Goal: Task Accomplishment & Management: Complete application form

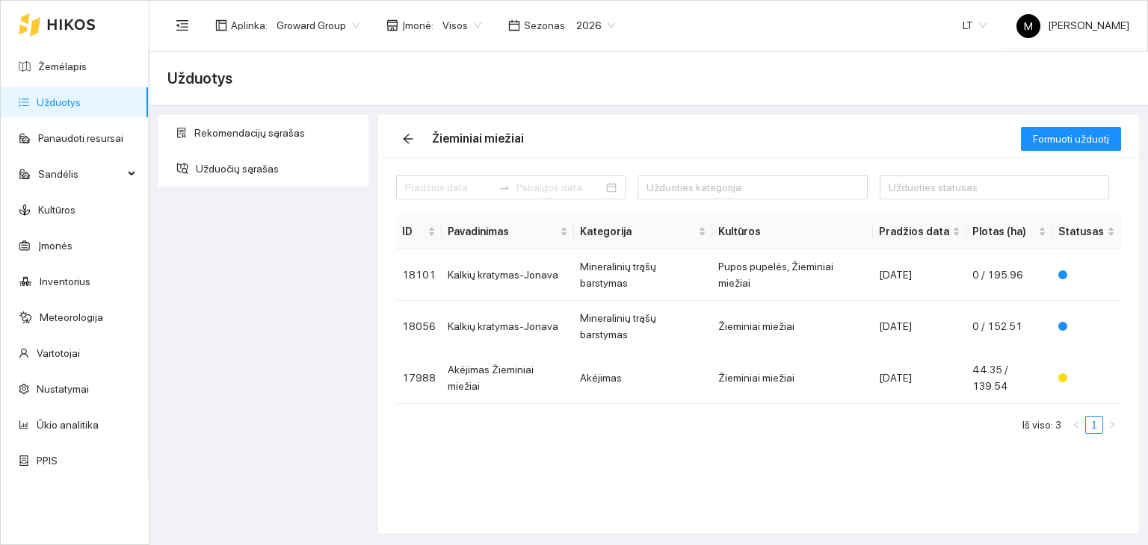
click at [64, 108] on link "Užduotys" at bounding box center [59, 102] width 44 height 12
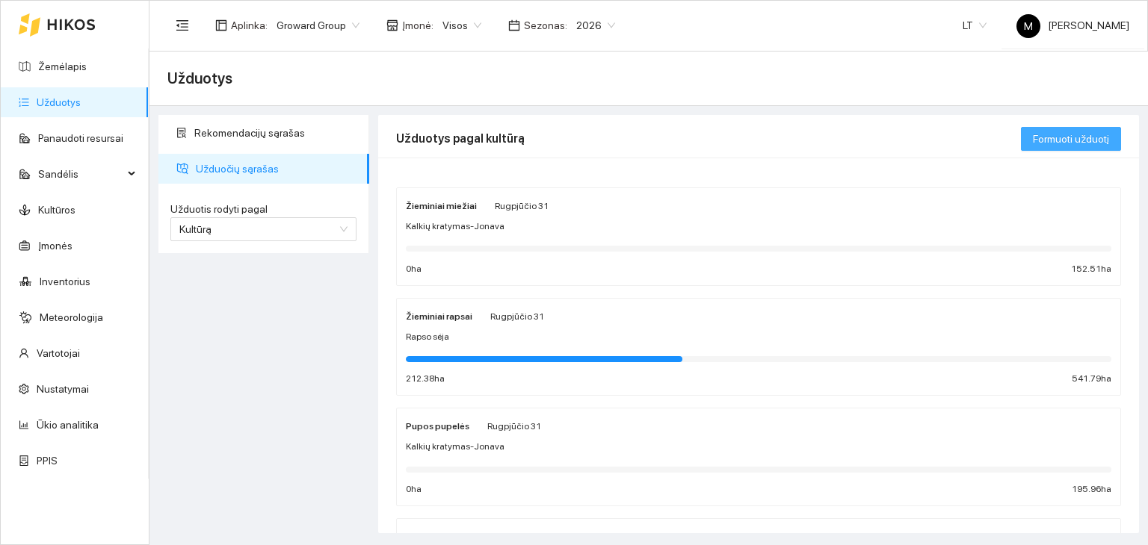
click at [1067, 138] on span "Formuoti užduotį" at bounding box center [1071, 139] width 76 height 16
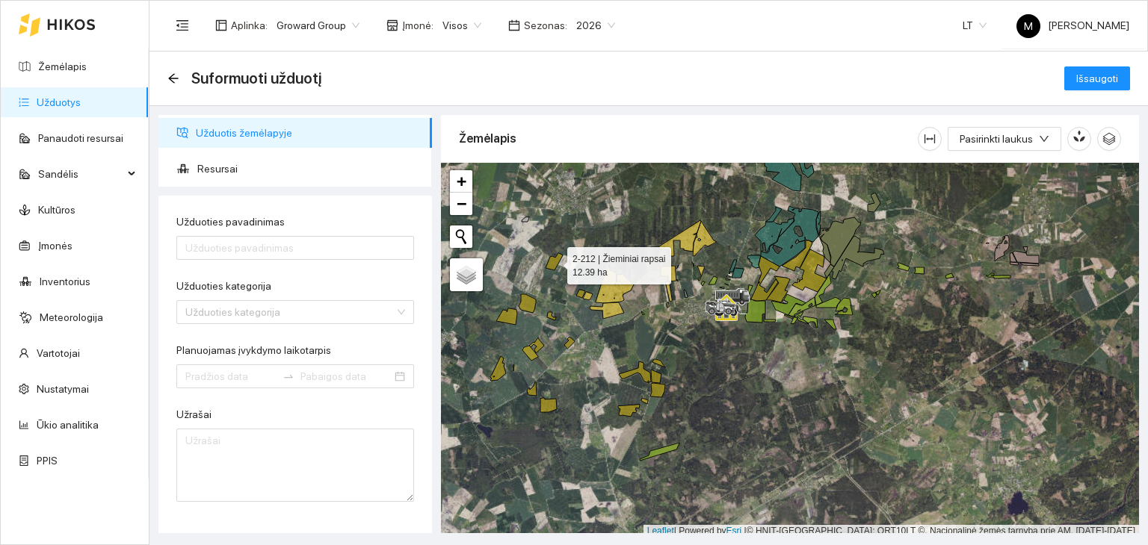
click at [554, 266] on icon at bounding box center [553, 261] width 17 height 17
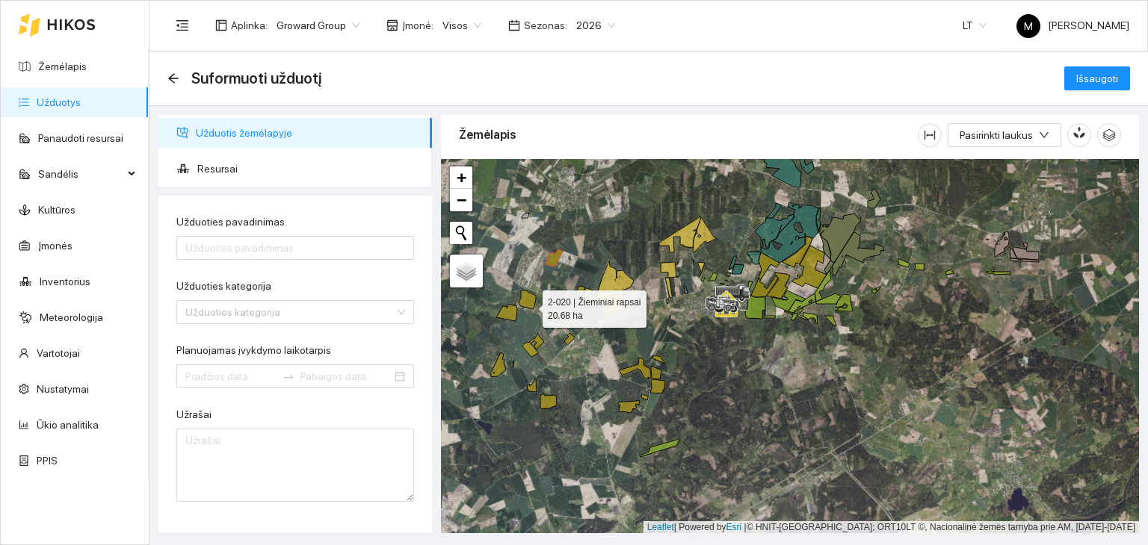
click at [529, 305] on icon at bounding box center [527, 300] width 17 height 19
click at [515, 312] on icon at bounding box center [506, 313] width 21 height 16
click at [528, 303] on icon at bounding box center [527, 300] width 17 height 19
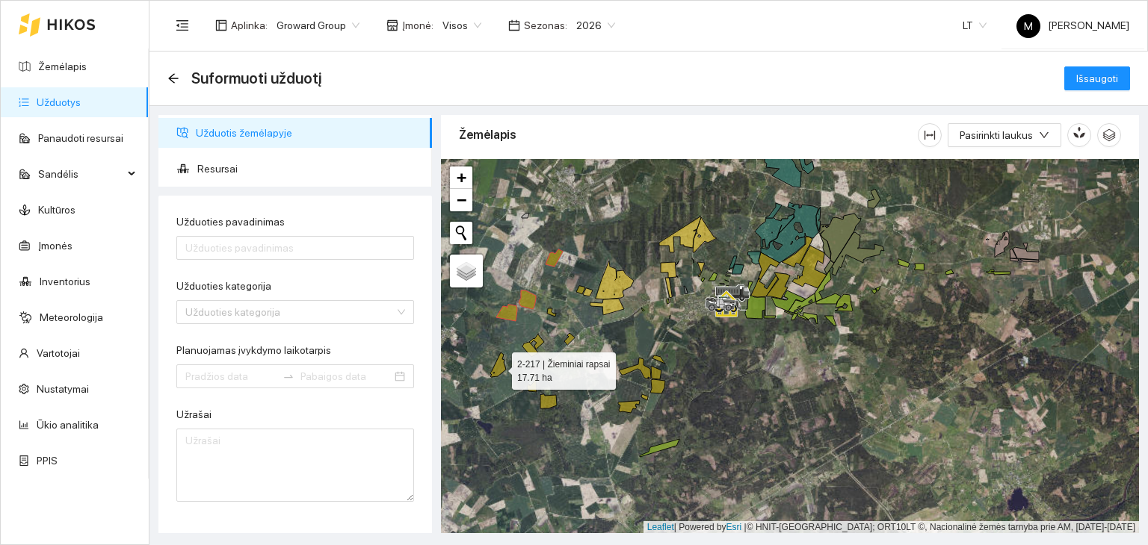
click at [496, 371] on icon at bounding box center [498, 365] width 16 height 25
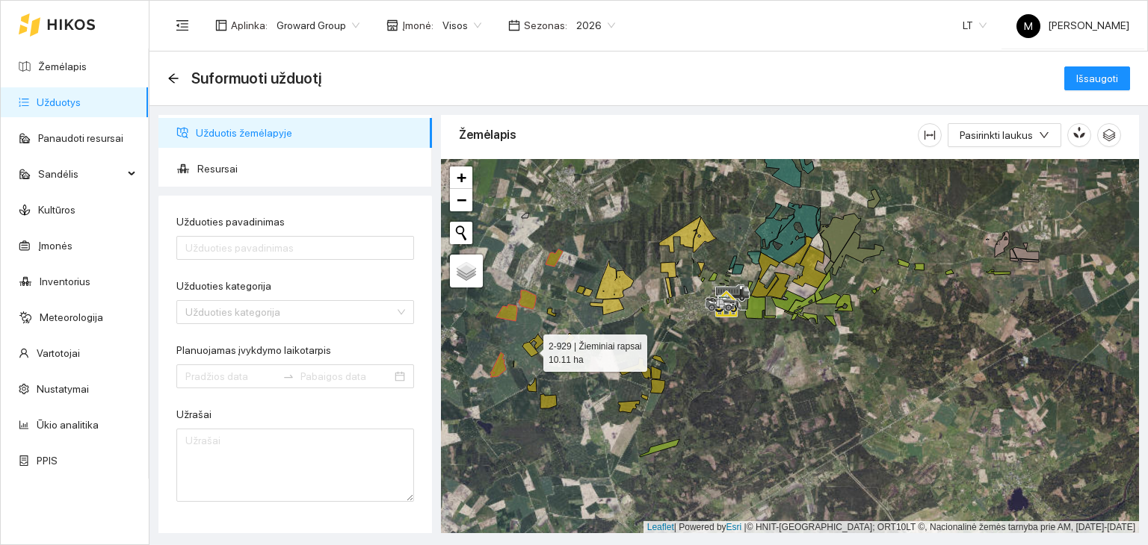
click at [535, 352] on icon at bounding box center [530, 349] width 16 height 15
click at [539, 338] on icon at bounding box center [536, 342] width 15 height 16
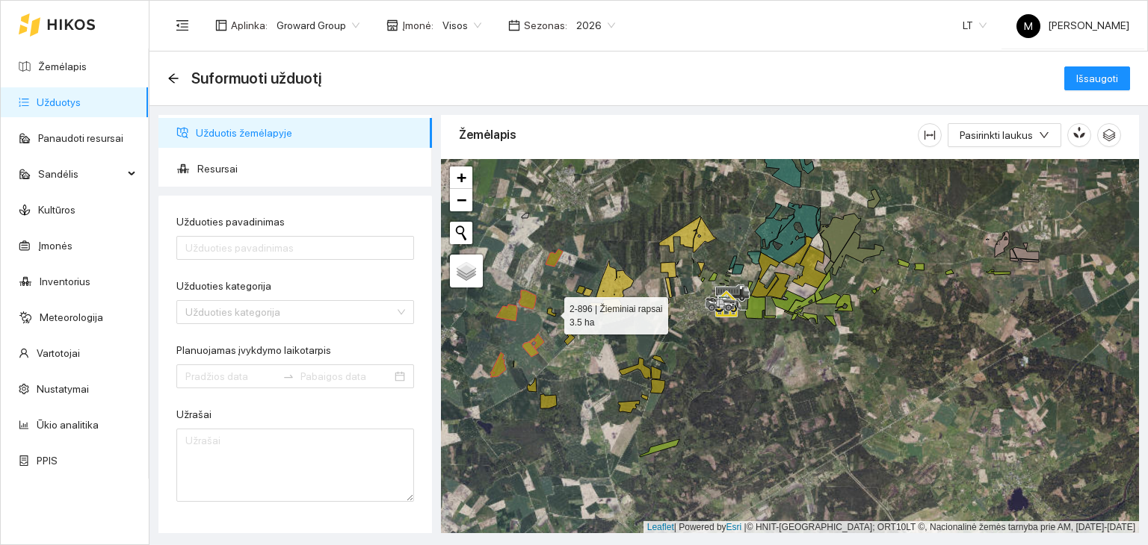
click at [553, 315] on icon at bounding box center [551, 313] width 9 height 8
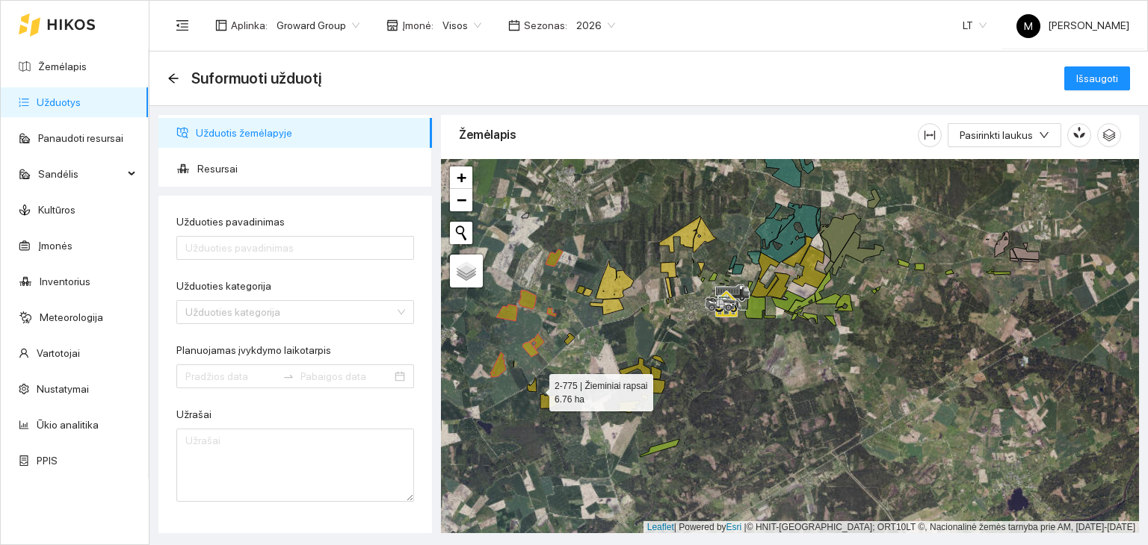
click at [535, 389] on icon at bounding box center [532, 385] width 10 height 14
click at [545, 398] on icon at bounding box center [548, 401] width 16 height 14
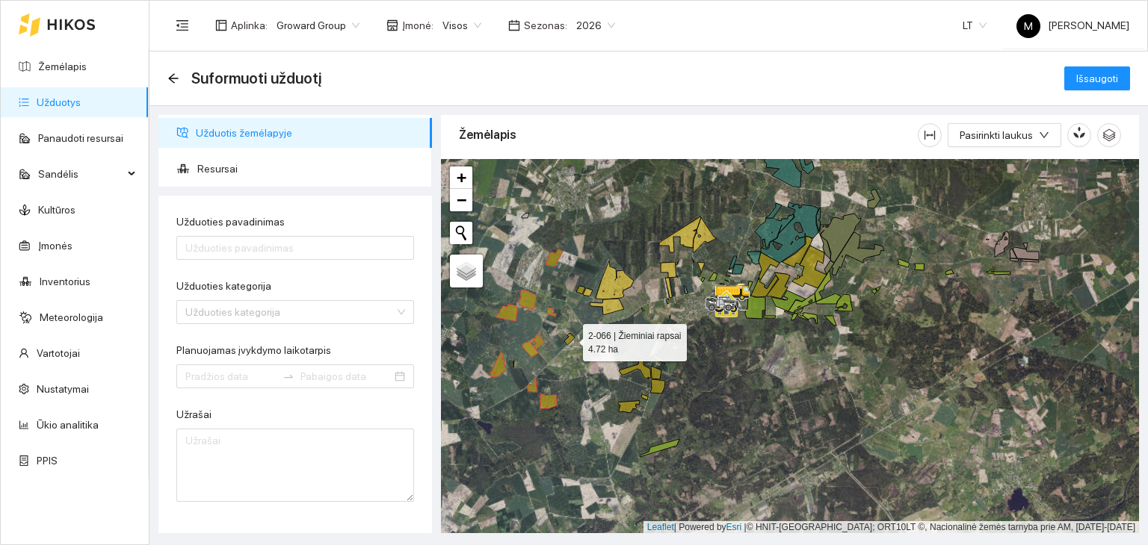
click at [568, 342] on icon at bounding box center [569, 339] width 10 height 12
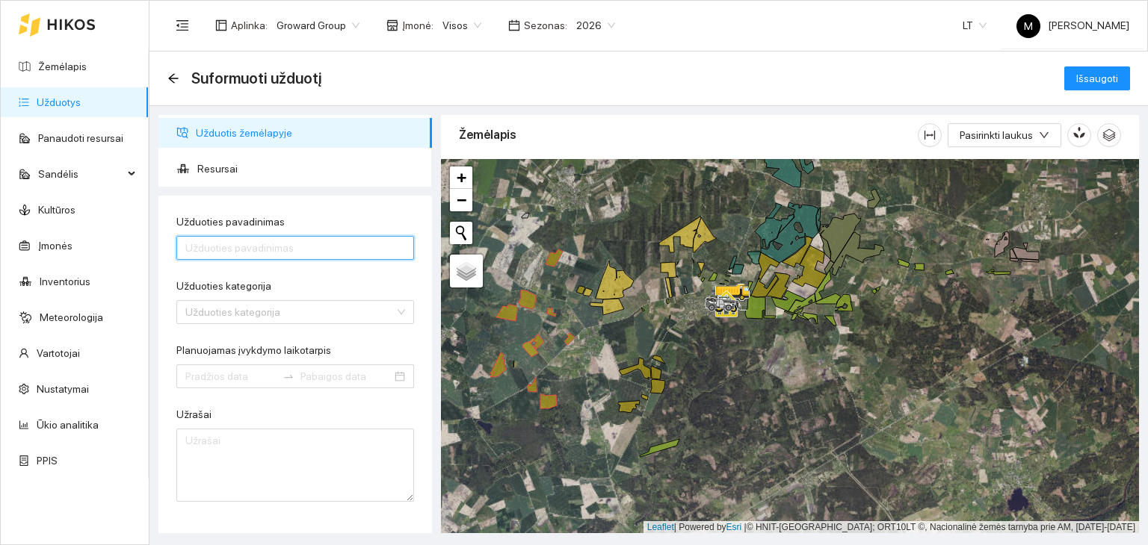
click at [212, 250] on input "Užduoties pavadinimas" at bounding box center [295, 248] width 238 height 24
type input "Purškimas prikabinamu purkštuvu Žieminiai rapsai"
click at [266, 306] on input "Užduoties kategorija" at bounding box center [289, 312] width 209 height 22
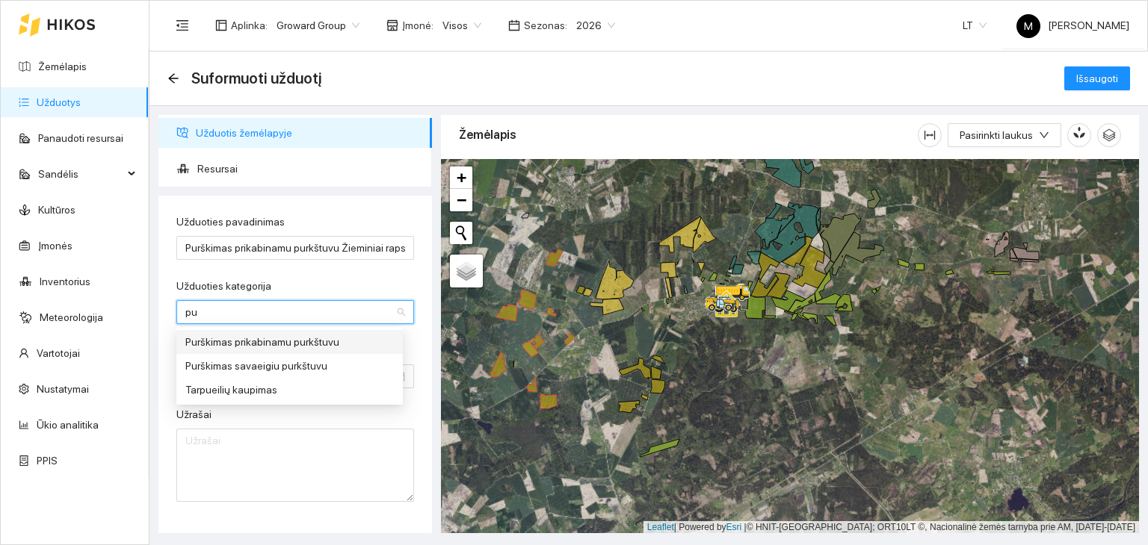
type input "pur"
click at [260, 343] on div "Purškimas prikabinamu purkštuvu" at bounding box center [289, 342] width 208 height 16
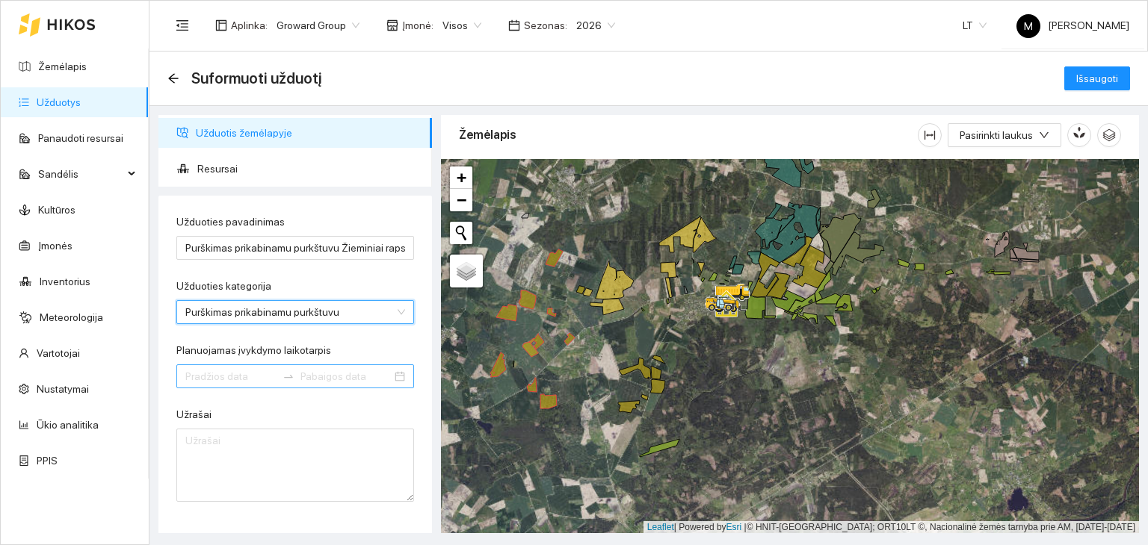
click at [223, 386] on div at bounding box center [295, 377] width 238 height 24
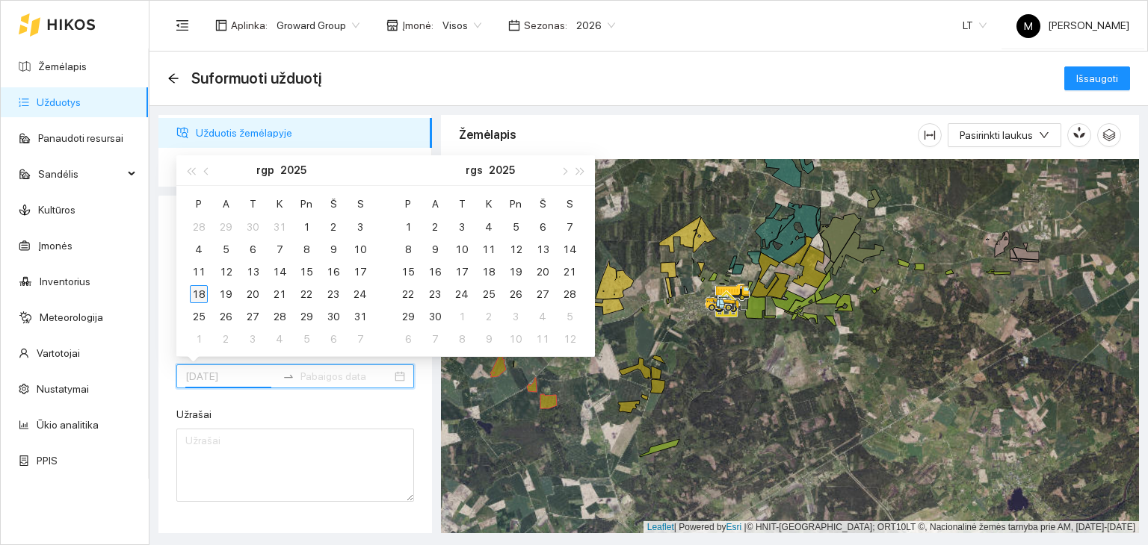
type input "[DATE]"
click at [203, 291] on div "18" at bounding box center [199, 294] width 18 height 18
type input "[DATE]"
click at [357, 286] on div "24" at bounding box center [360, 294] width 18 height 18
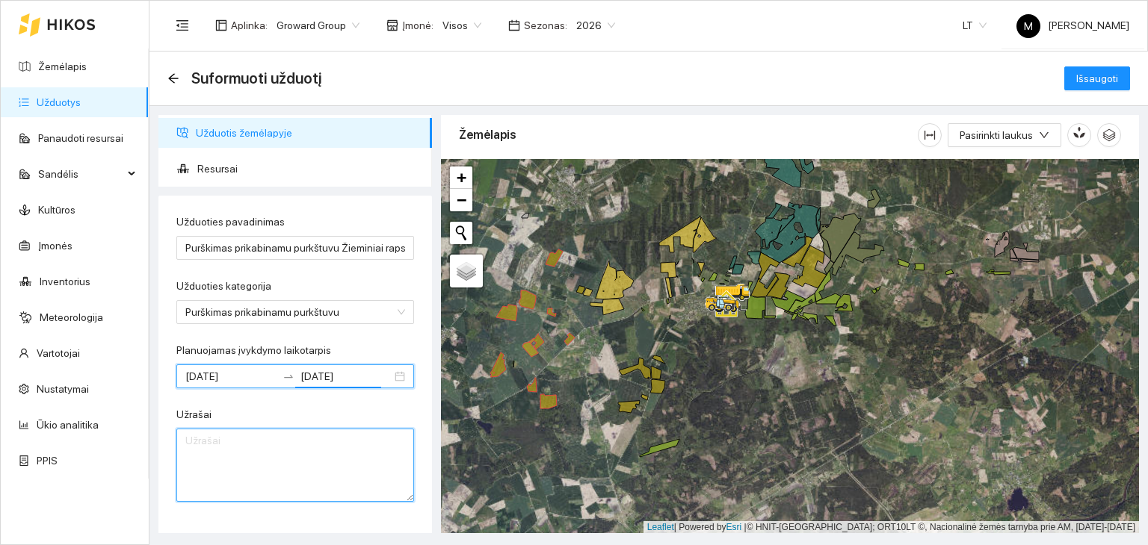
click at [256, 466] on textarea "Užrašai" at bounding box center [295, 465] width 238 height 73
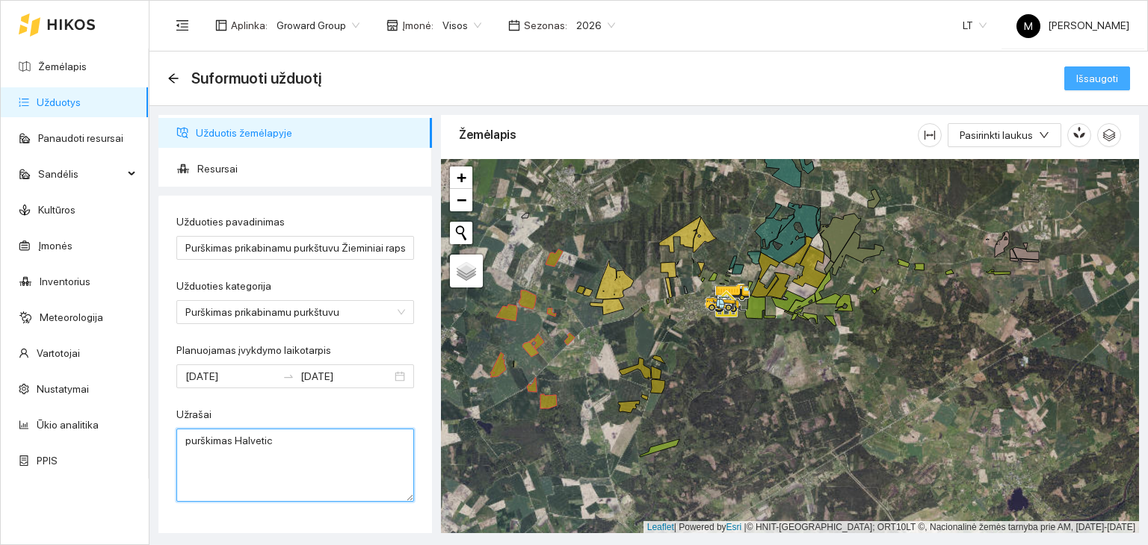
type textarea "purškimas Halvetic"
click at [1100, 72] on span "Išsaugoti" at bounding box center [1097, 78] width 42 height 16
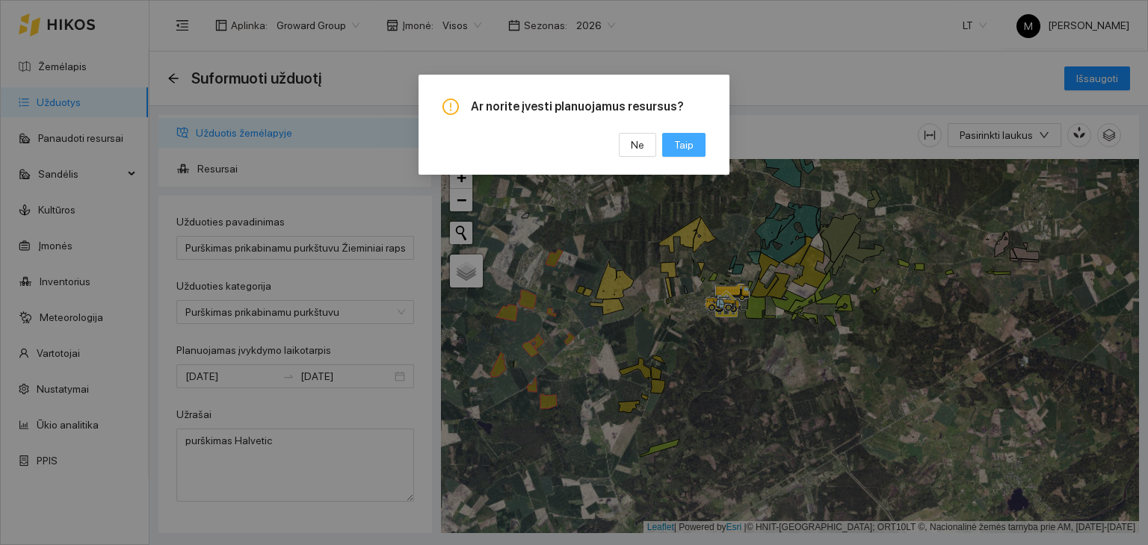
click at [680, 148] on span "Taip" at bounding box center [683, 145] width 19 height 16
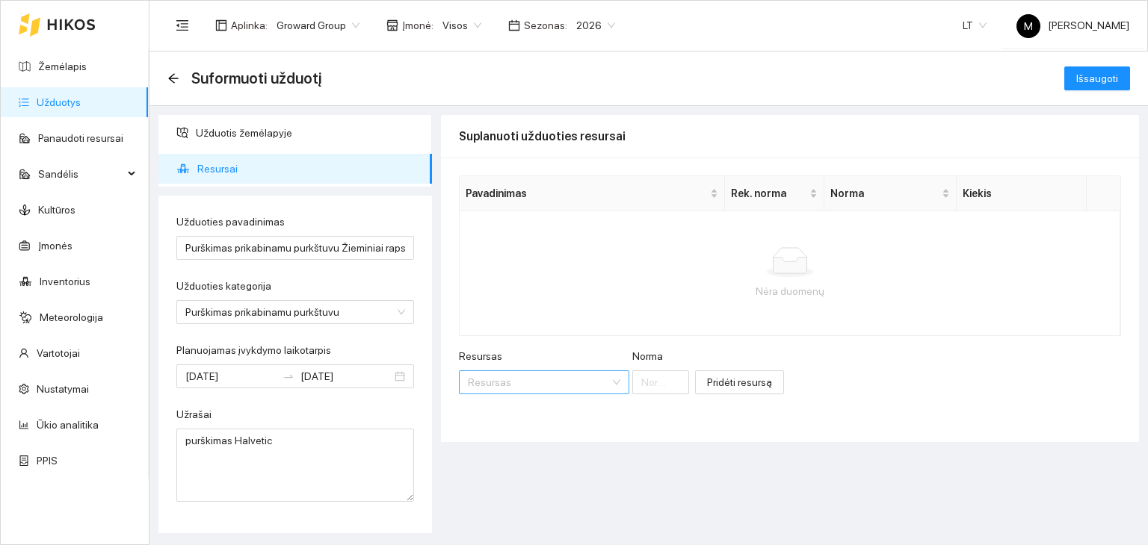
click at [524, 388] on input "Resursas" at bounding box center [539, 382] width 142 height 22
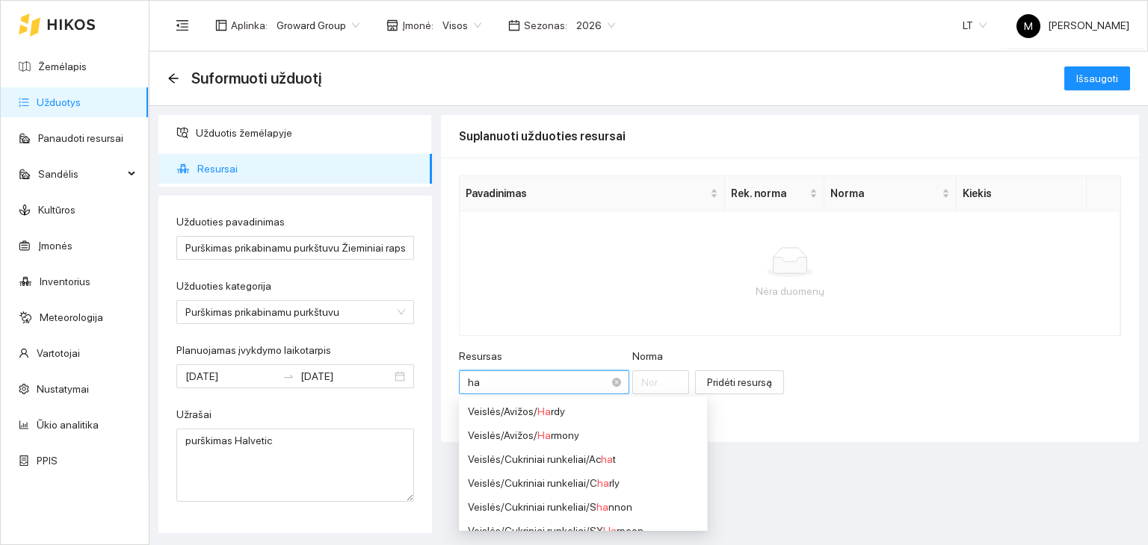
type input "hal"
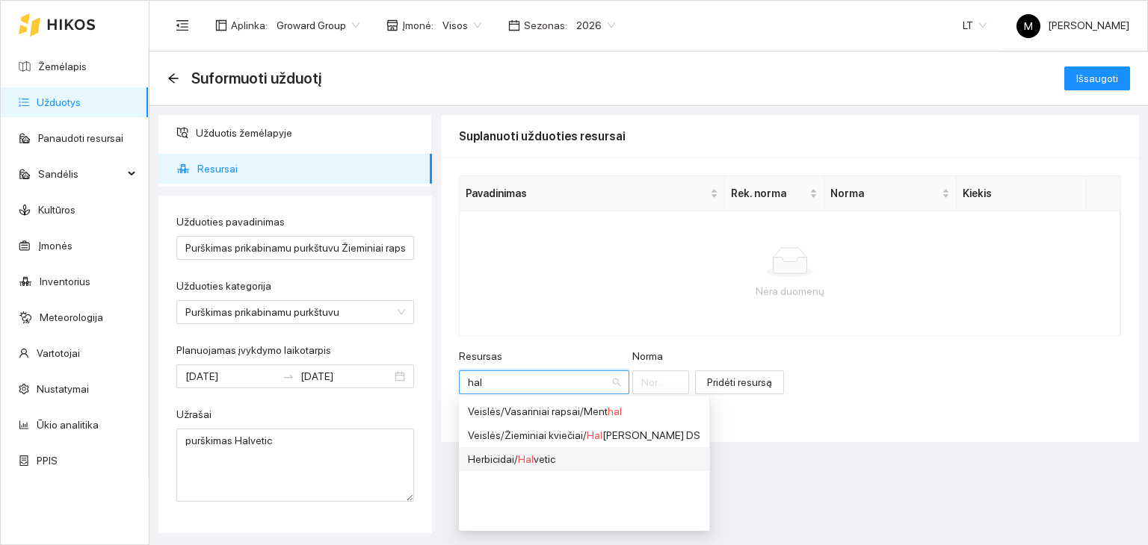
click at [545, 451] on div "Herbicidai / Hal vetic" at bounding box center [584, 459] width 232 height 16
type input "1"
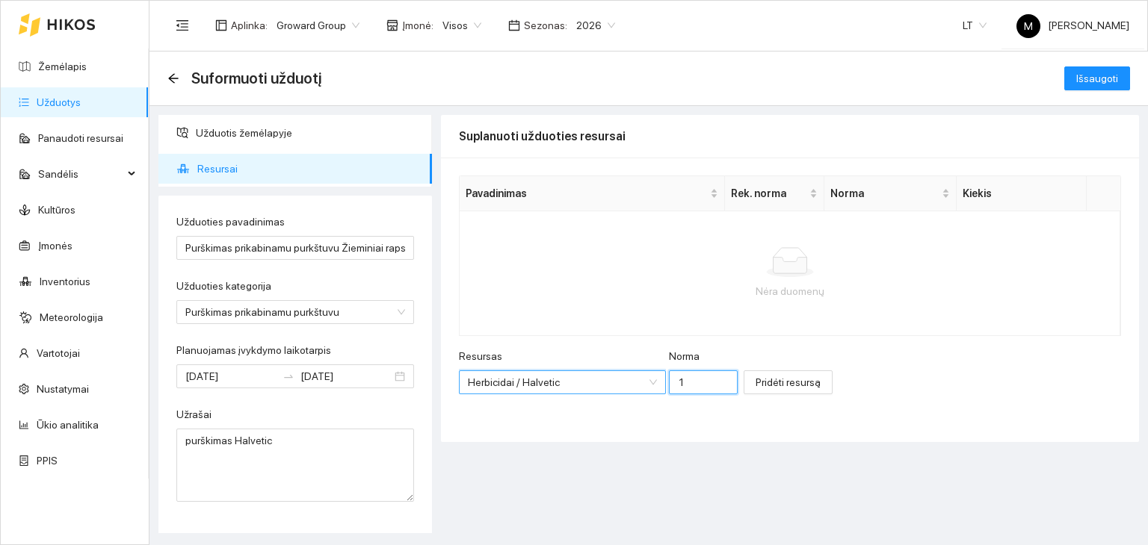
click at [669, 386] on input "1" at bounding box center [703, 383] width 69 height 24
type input "2"
click at [755, 374] on span "Pridėti resursą" at bounding box center [787, 382] width 65 height 16
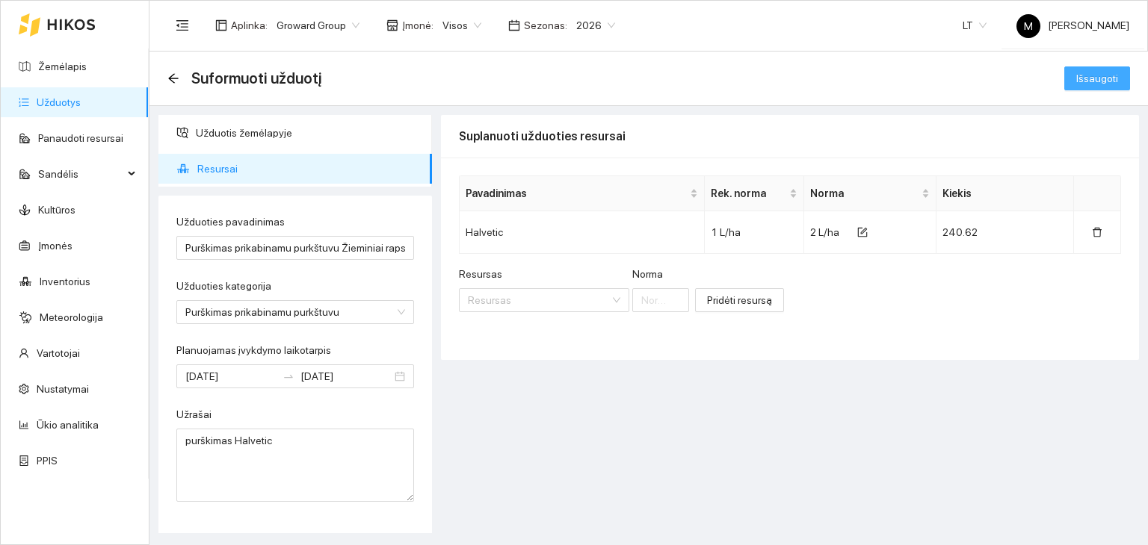
click at [1100, 75] on span "Išsaugoti" at bounding box center [1097, 78] width 42 height 16
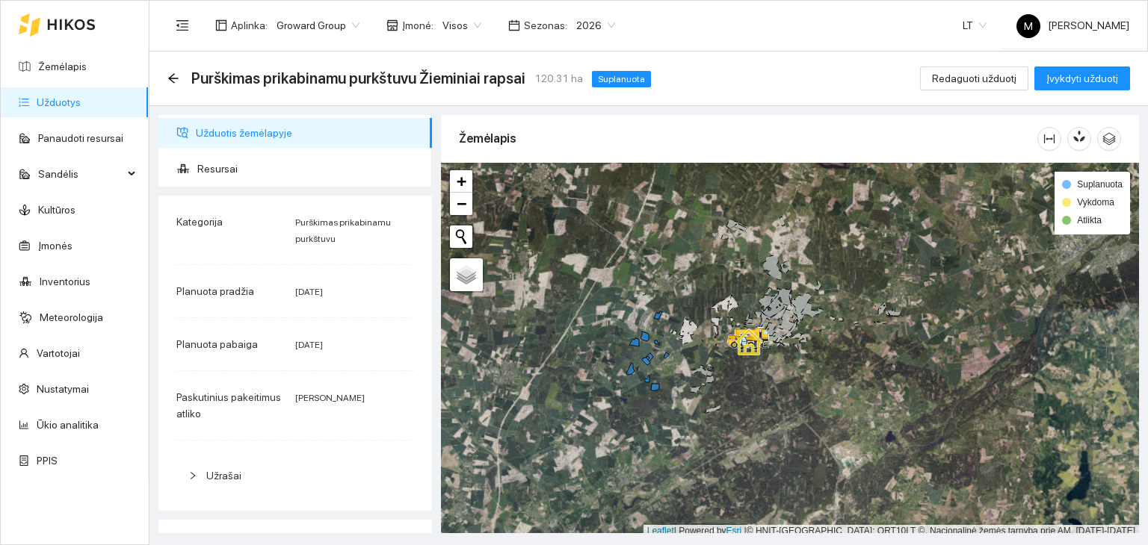
click at [72, 108] on link "Užduotys" at bounding box center [59, 102] width 44 height 12
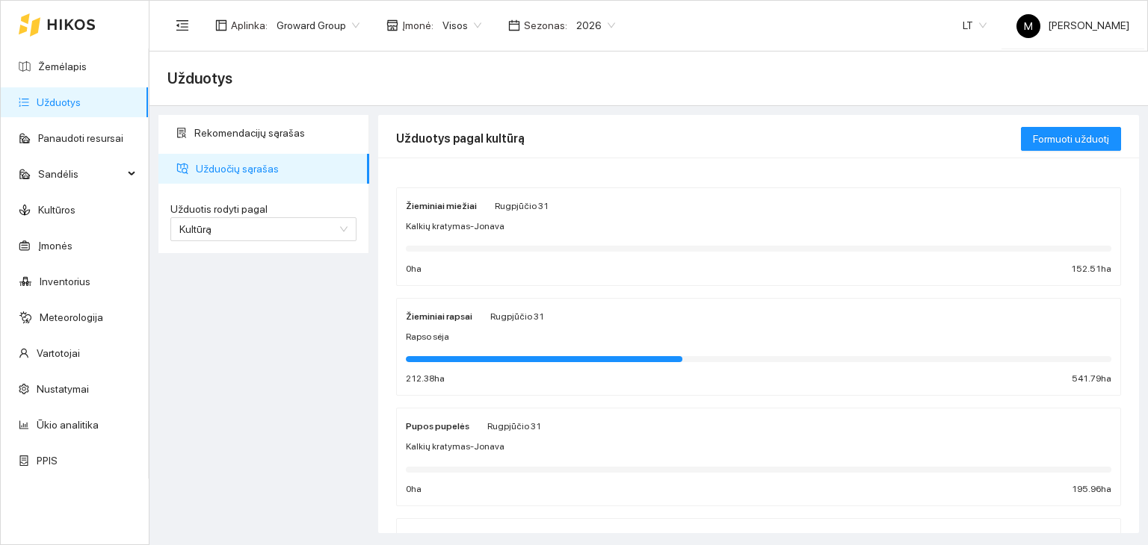
click at [489, 240] on div at bounding box center [758, 248] width 705 height 16
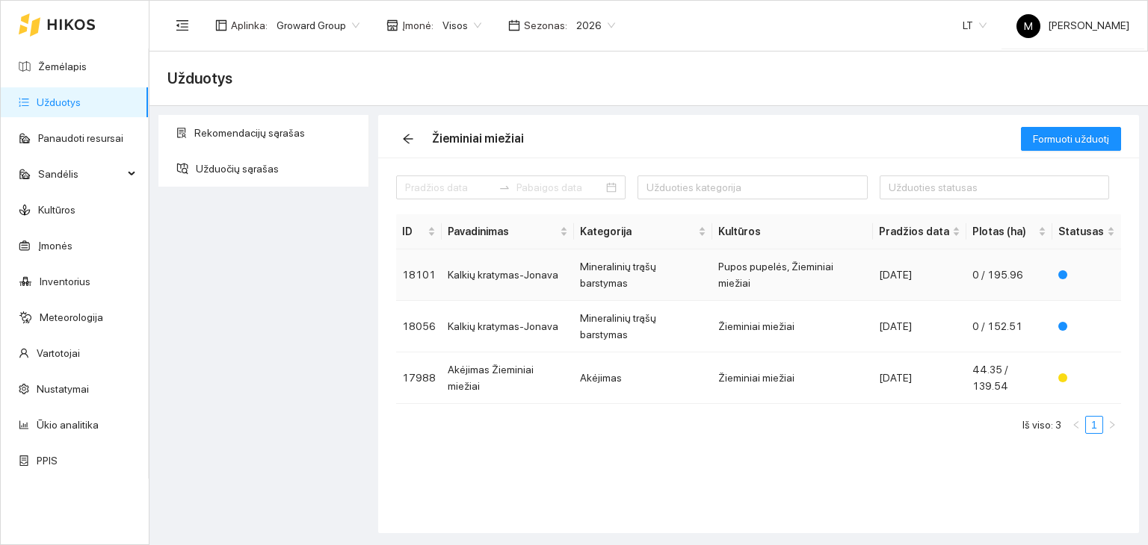
click at [503, 270] on td "Kalkių kratymas-Jonava" at bounding box center [508, 276] width 132 height 52
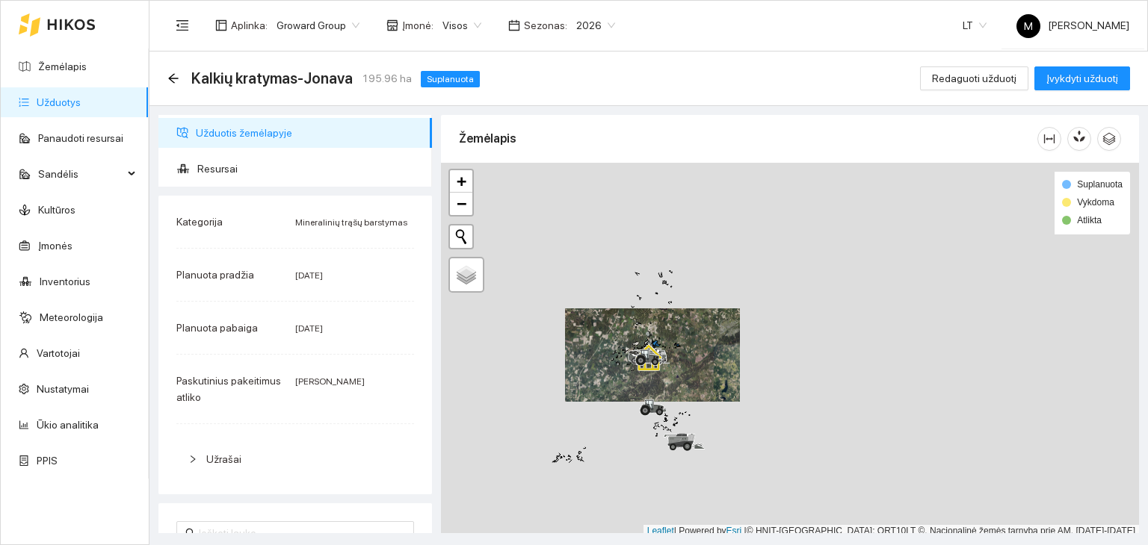
click at [71, 103] on link "Užduotys" at bounding box center [59, 102] width 44 height 12
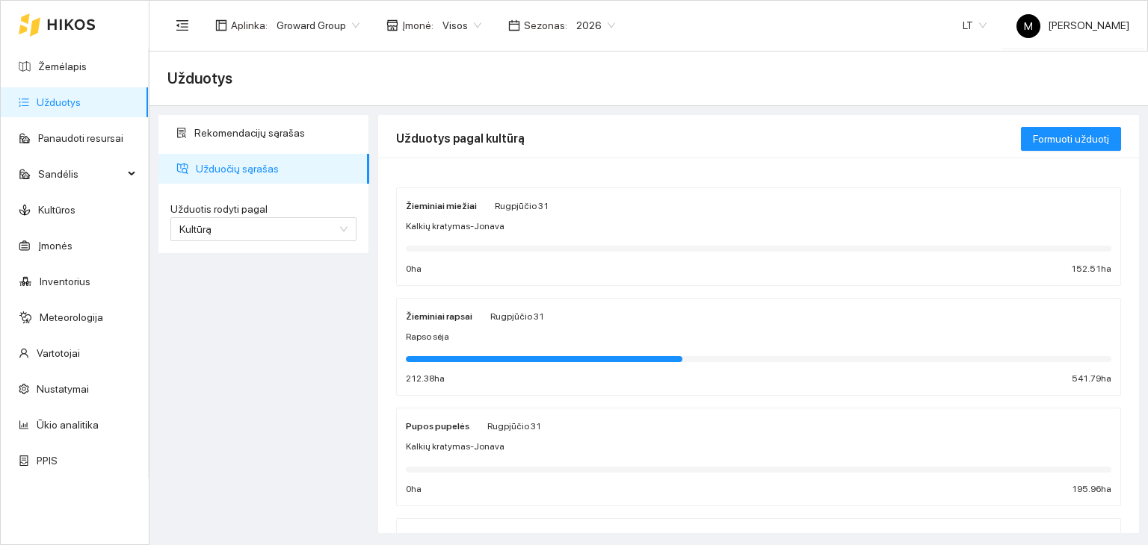
scroll to position [75, 0]
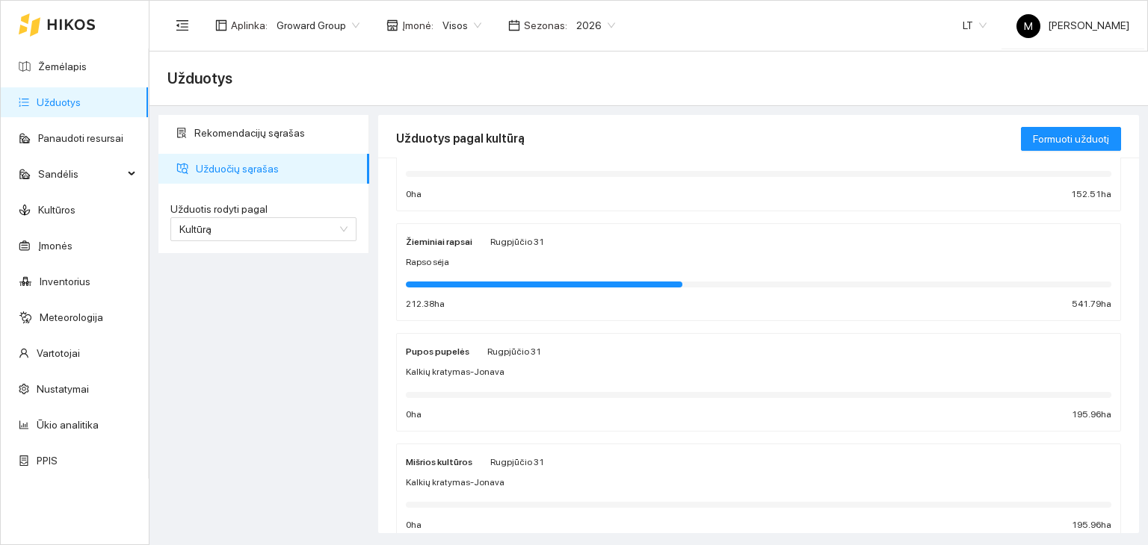
click at [512, 374] on div "Kalkių kratymas-Jonava" at bounding box center [758, 372] width 705 height 14
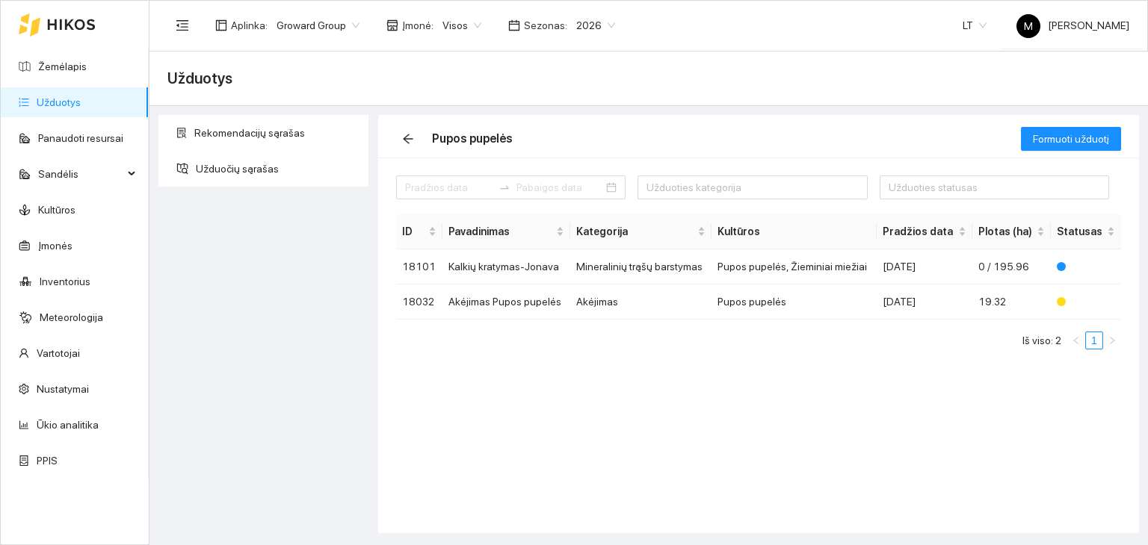
click at [63, 98] on link "Užduotys" at bounding box center [59, 102] width 44 height 12
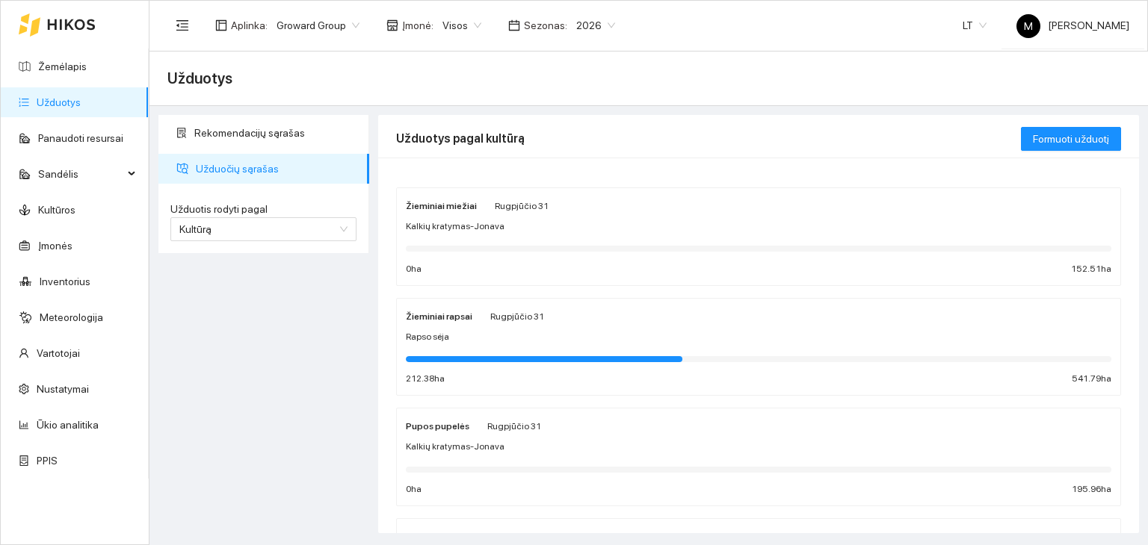
click at [601, 234] on div "Žieminiai miežiai Rugpjūčio 31 Kalkių kratymas-Jonava 0 ha 152.51 ha" at bounding box center [758, 236] width 705 height 79
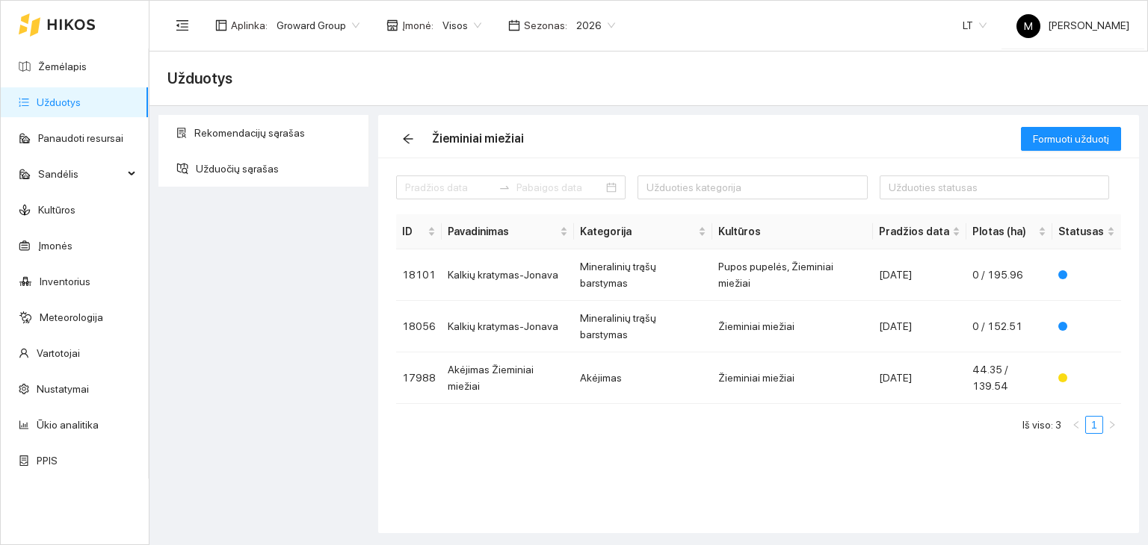
click at [81, 96] on link "Užduotys" at bounding box center [59, 102] width 44 height 12
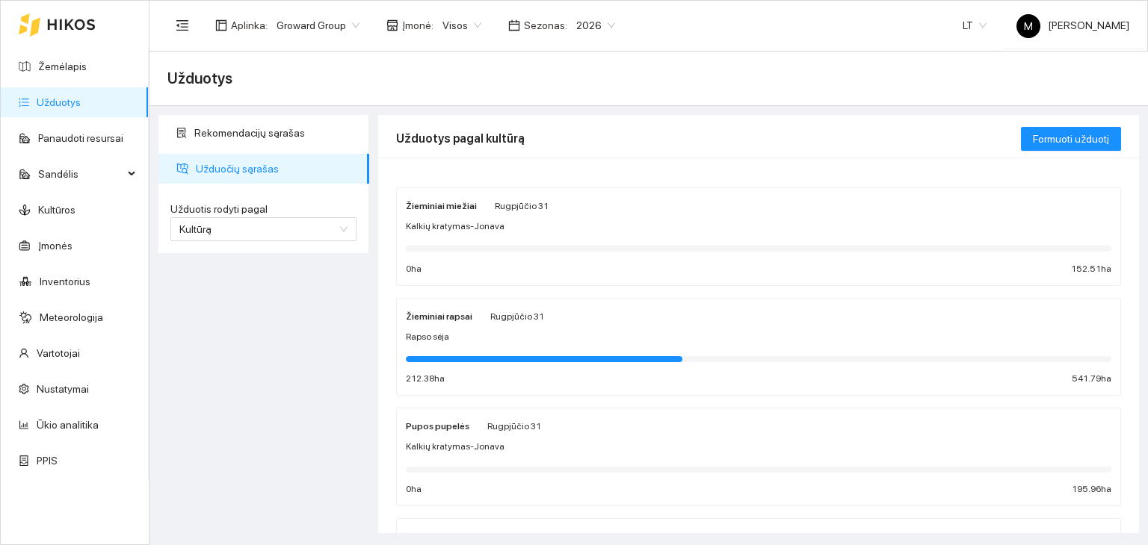
click at [80, 100] on link "Užduotys" at bounding box center [59, 102] width 44 height 12
click at [69, 72] on link "Žemėlapis" at bounding box center [62, 67] width 49 height 12
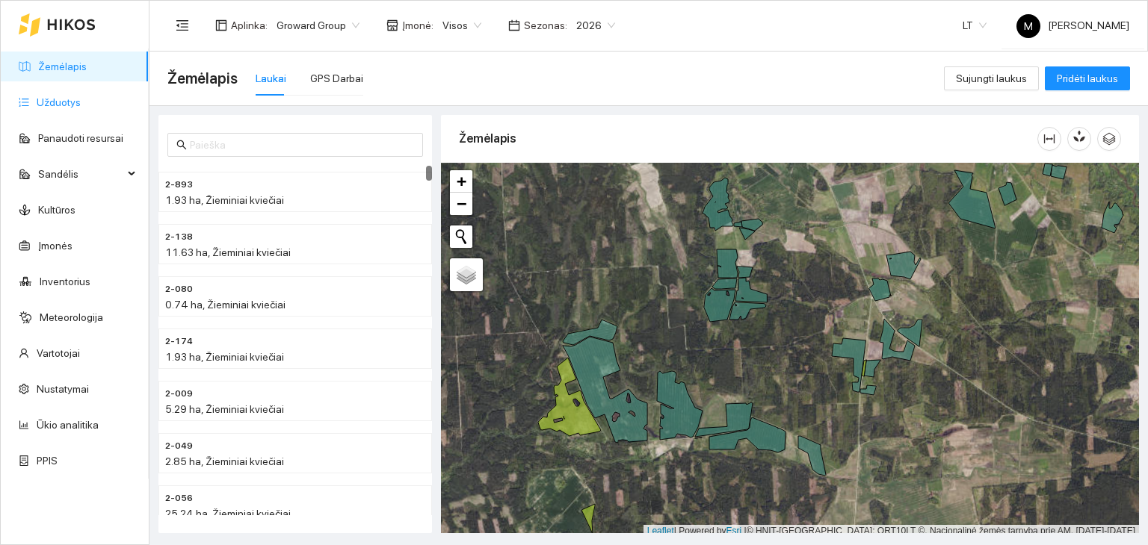
click at [54, 99] on link "Užduotys" at bounding box center [59, 102] width 44 height 12
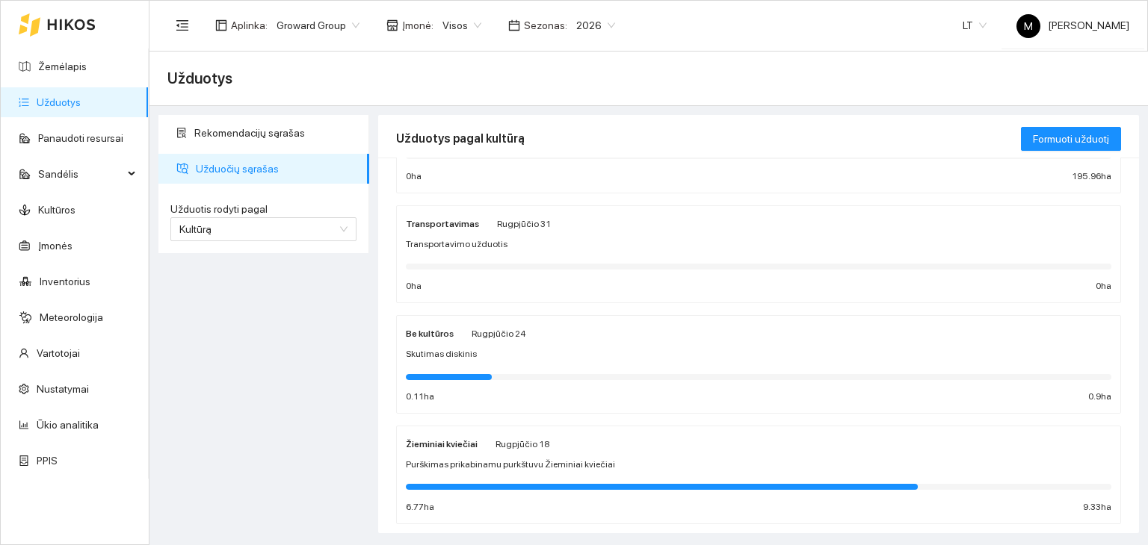
scroll to position [454, 0]
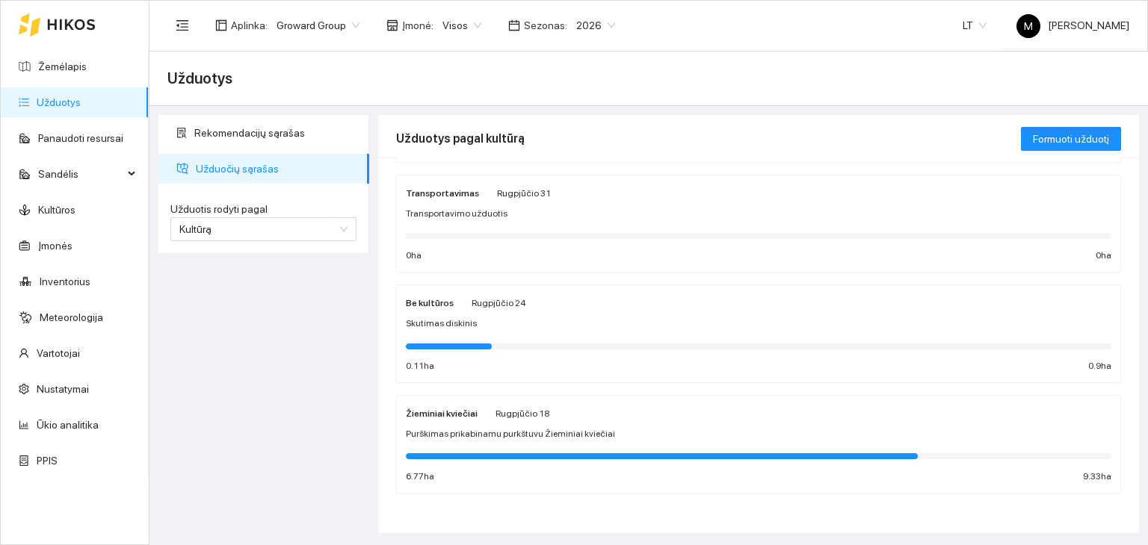
click at [487, 430] on span "Purškimas prikabinamu purkštuvu Žieminiai kviečiai" at bounding box center [510, 434] width 209 height 14
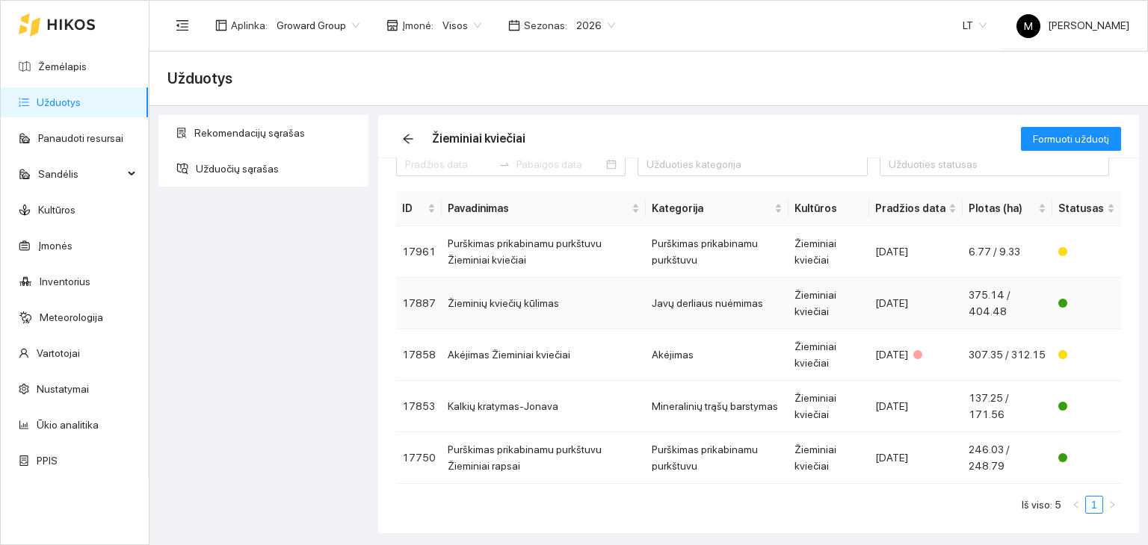
scroll to position [33, 0]
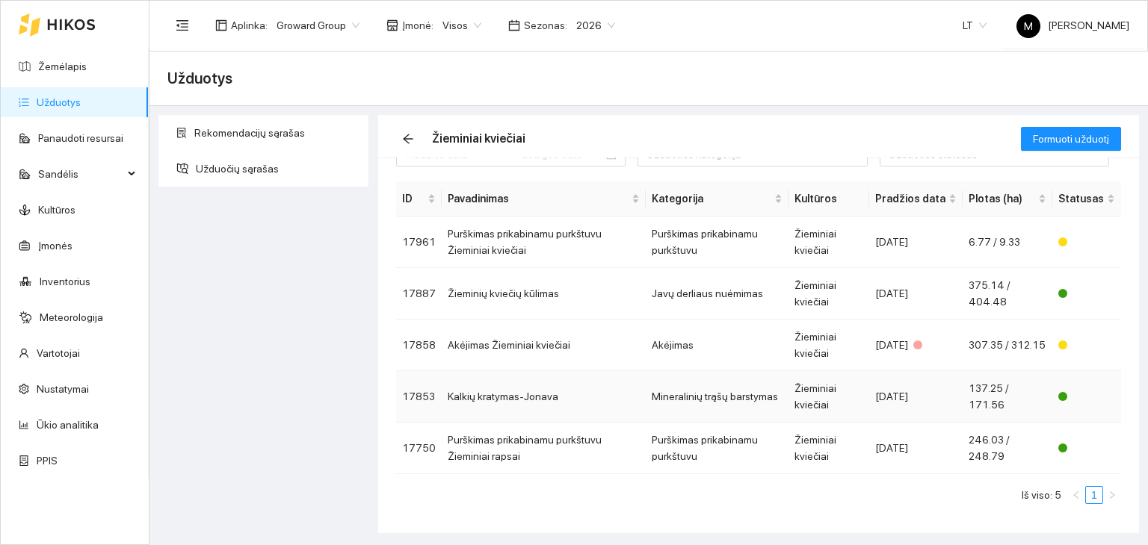
click at [513, 403] on td "Kalkių kratymas-Jonava" at bounding box center [544, 397] width 204 height 52
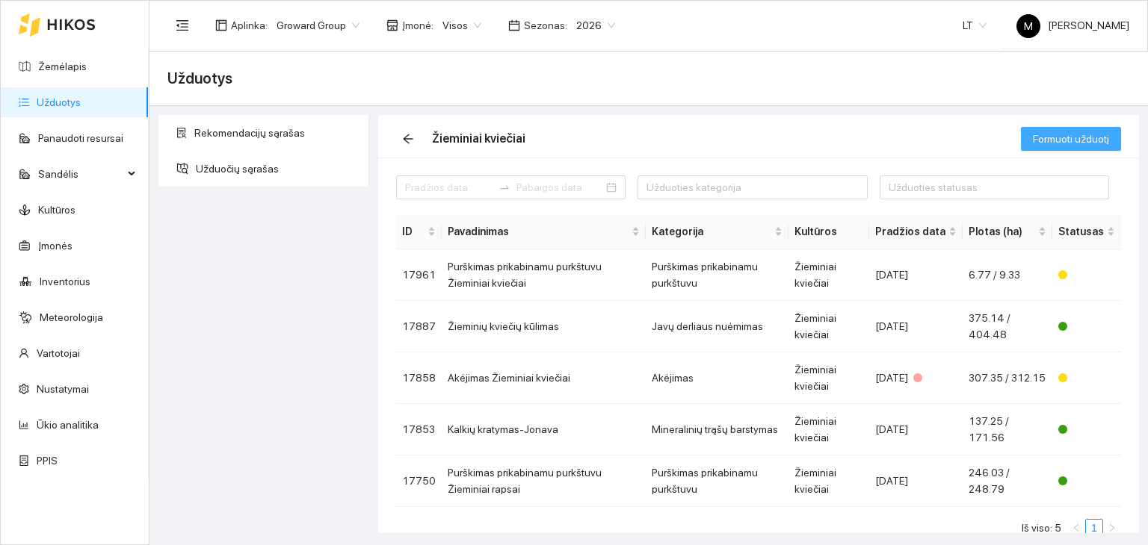
click at [1079, 132] on span "Formuoti užduotį" at bounding box center [1071, 139] width 76 height 16
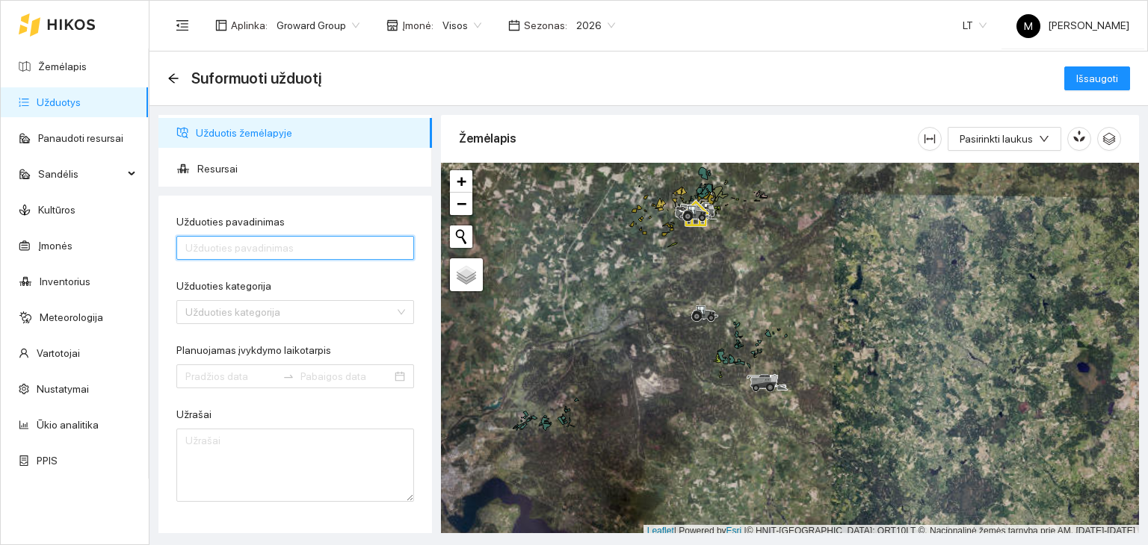
click at [252, 247] on input "Užduoties pavadinimas" at bounding box center [295, 248] width 238 height 24
type input "l"
type input "Kalkių kratymas-Jonava"
click at [275, 306] on input "Užduoties kategorija" at bounding box center [289, 312] width 209 height 22
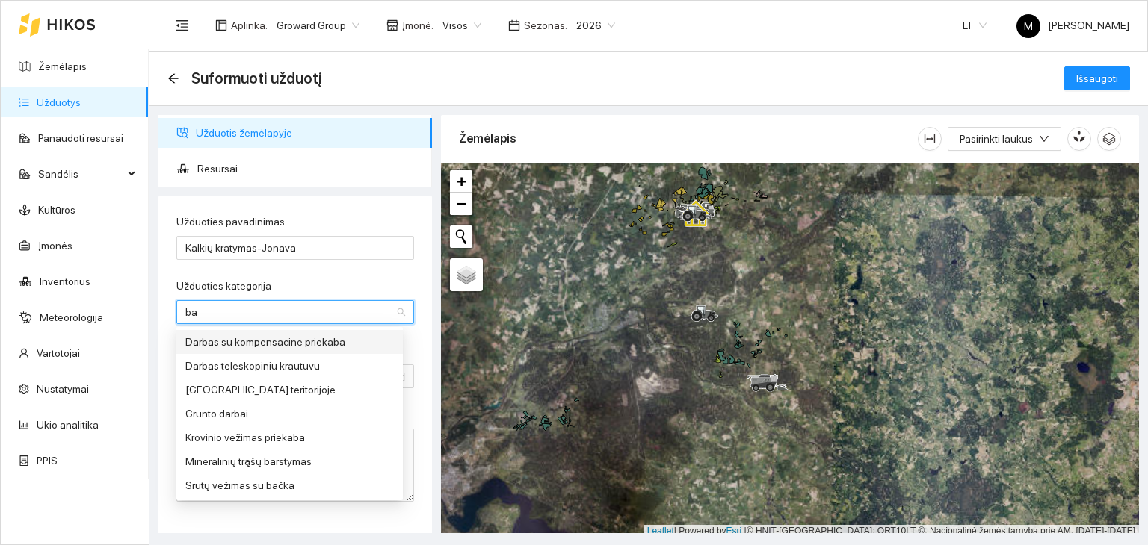
type input "bar"
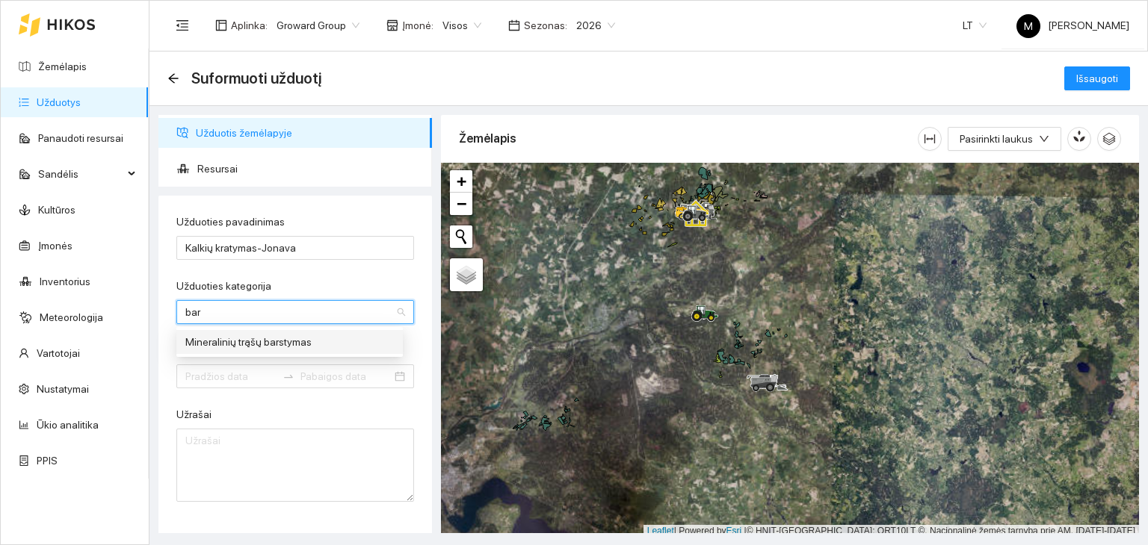
click at [266, 339] on div "Mineralinių trąšų barstymas" at bounding box center [289, 342] width 208 height 16
click at [232, 371] on input "Planuojamas įvykdymo laikotarpis" at bounding box center [230, 376] width 91 height 16
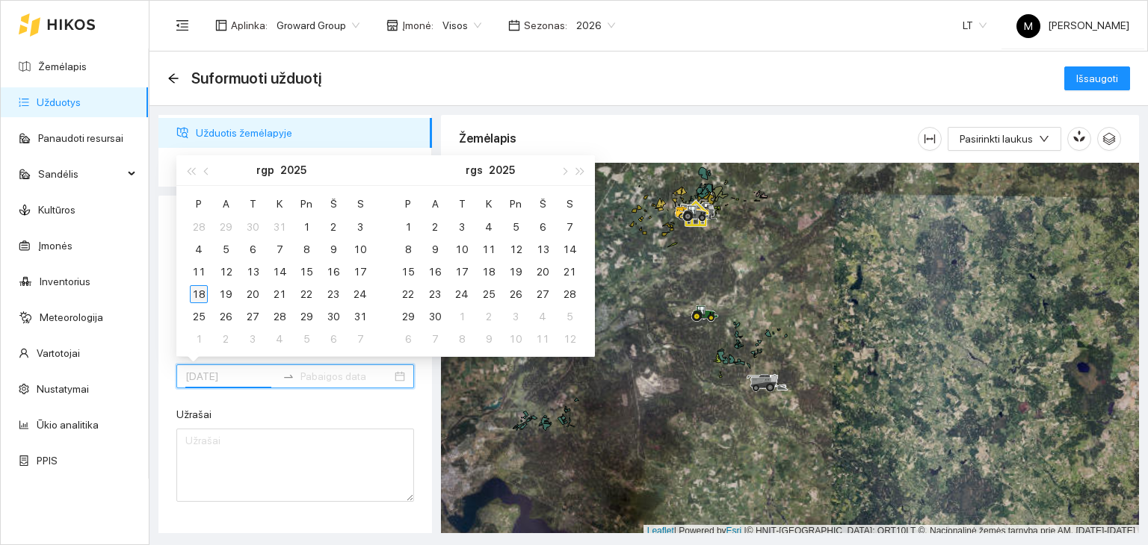
type input "[DATE]"
click at [201, 288] on div "18" at bounding box center [199, 294] width 18 height 18
type input "[DATE]"
click at [365, 316] on div "31" at bounding box center [360, 317] width 18 height 18
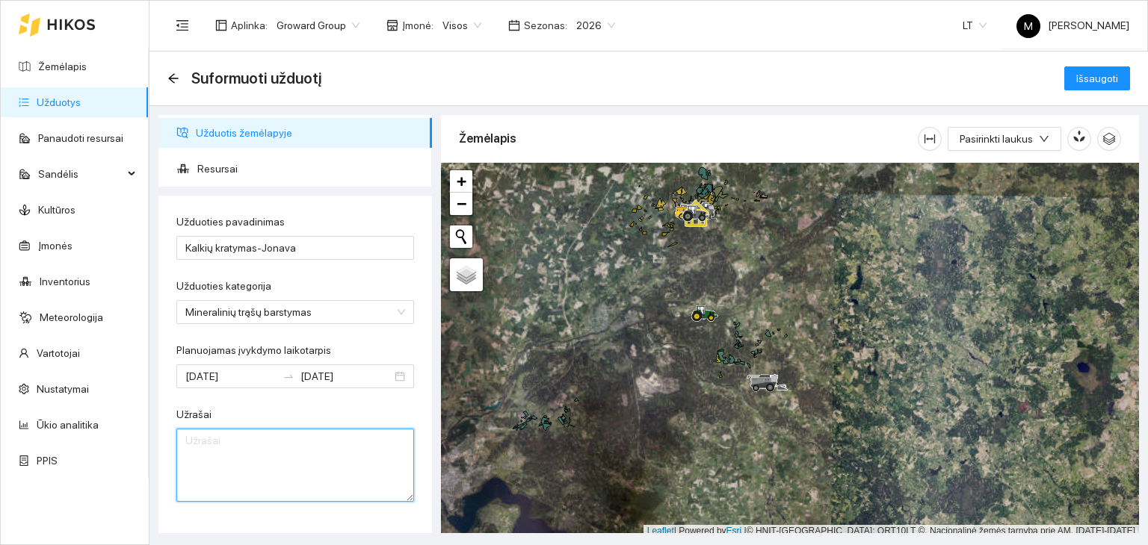
click at [291, 455] on textarea "Užrašai" at bounding box center [295, 465] width 238 height 73
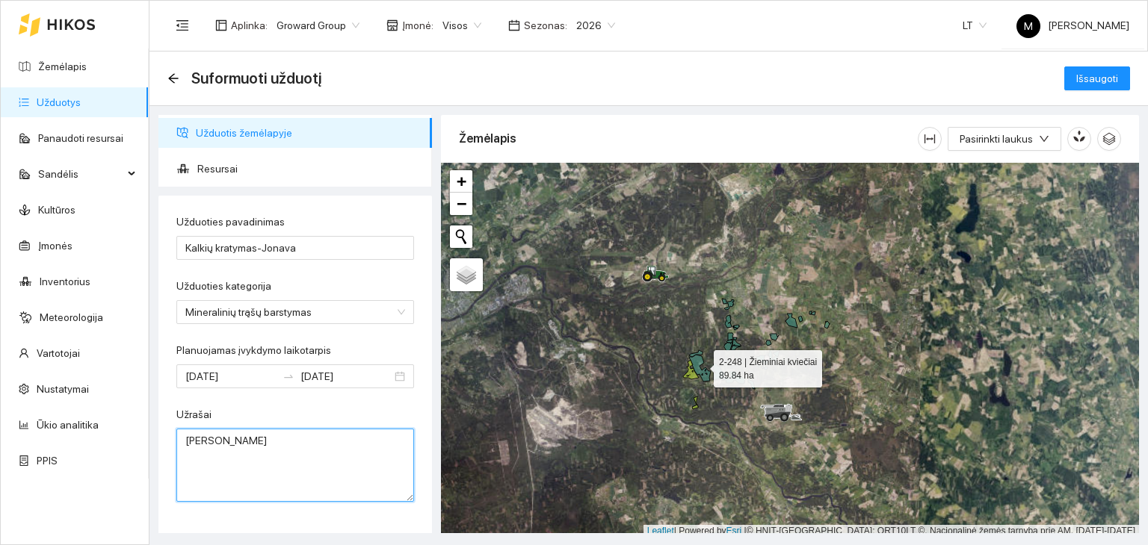
type textarea "[PERSON_NAME]"
click at [700, 365] on icon at bounding box center [700, 368] width 22 height 27
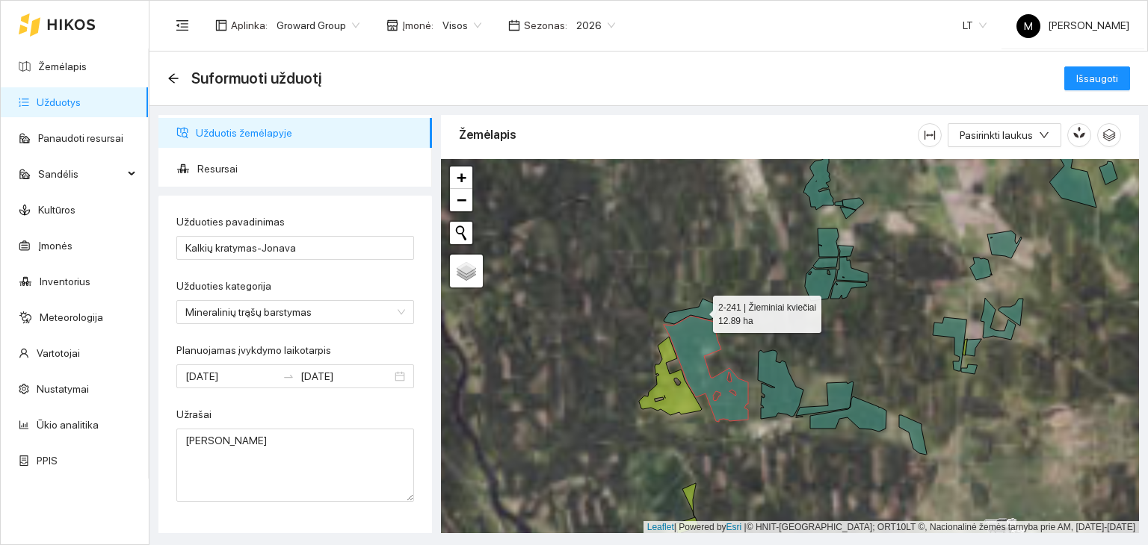
click at [699, 310] on icon at bounding box center [690, 311] width 55 height 25
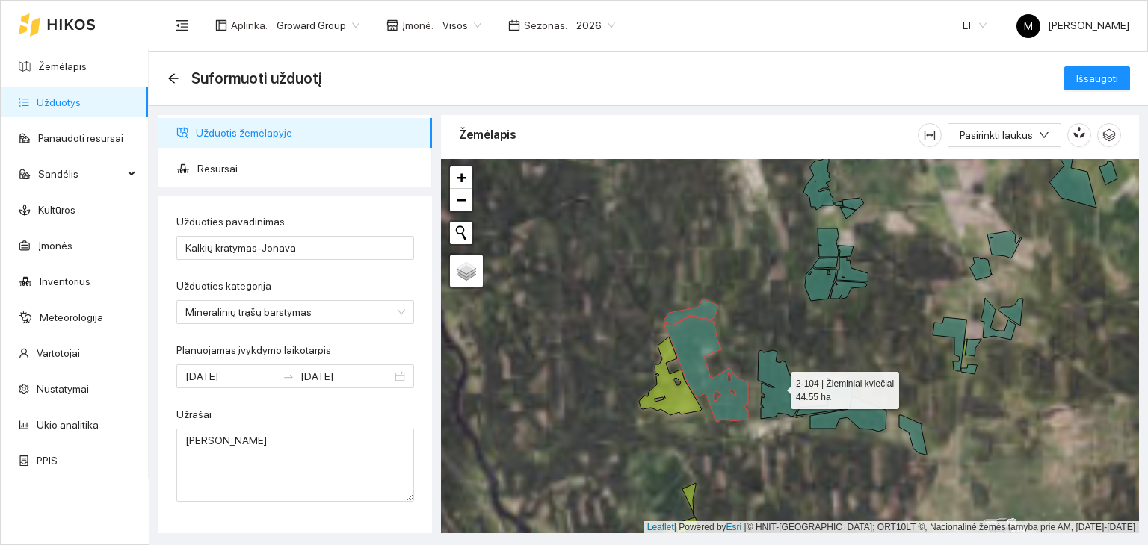
click at [776, 369] on icon at bounding box center [781, 384] width 46 height 69
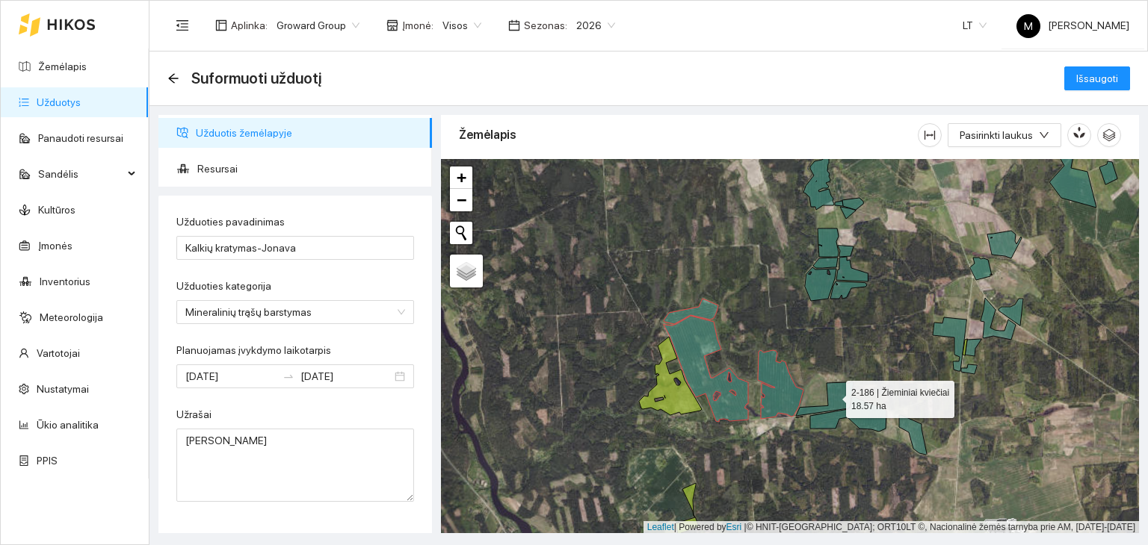
click at [832, 395] on icon at bounding box center [825, 400] width 58 height 36
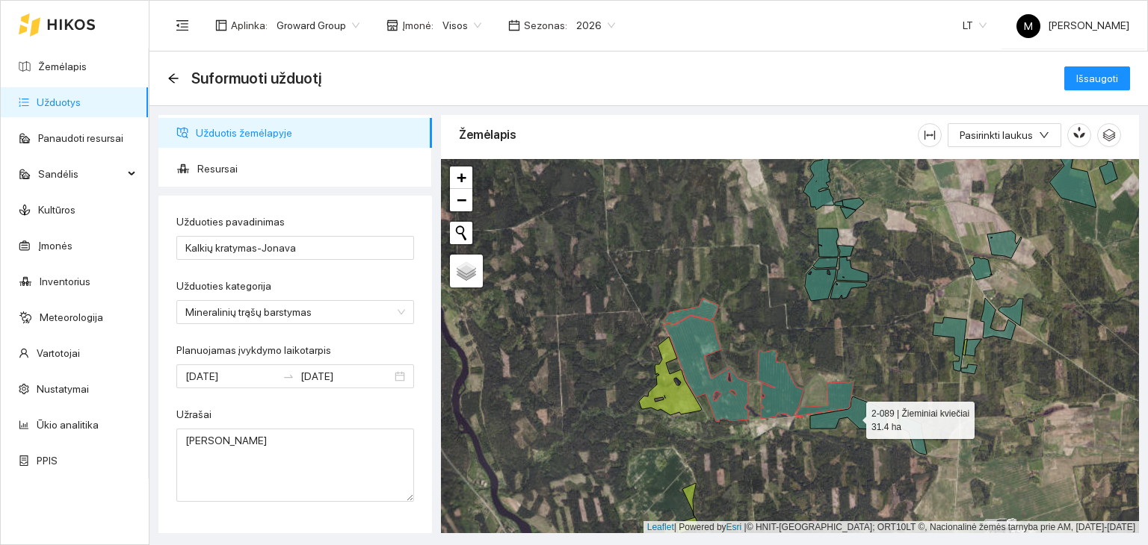
click at [852, 404] on icon at bounding box center [848, 414] width 76 height 35
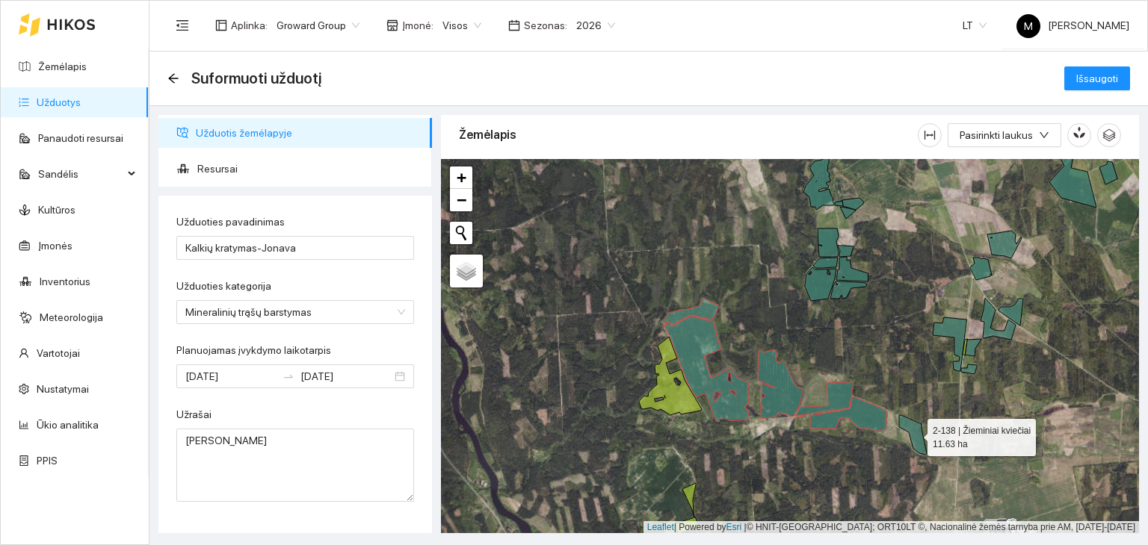
click at [914, 439] on icon at bounding box center [913, 435] width 28 height 40
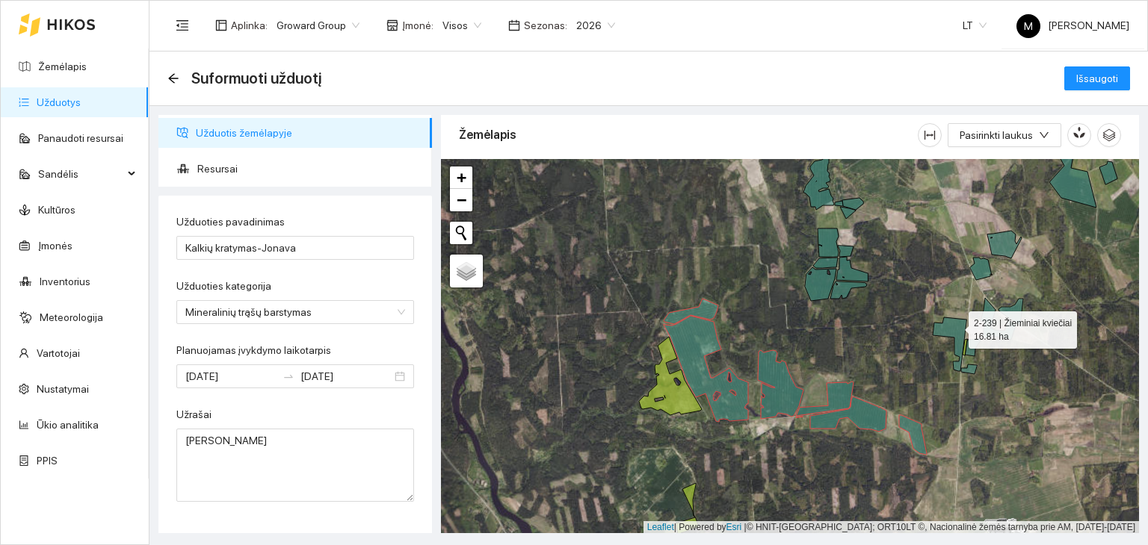
click at [955, 326] on icon at bounding box center [949, 345] width 34 height 54
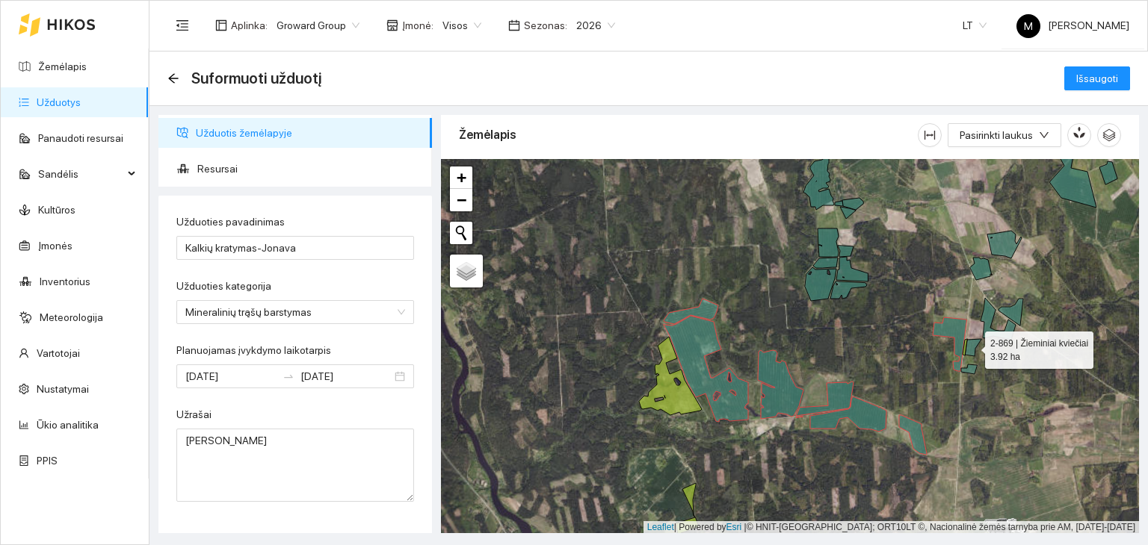
click at [969, 350] on icon at bounding box center [973, 347] width 16 height 17
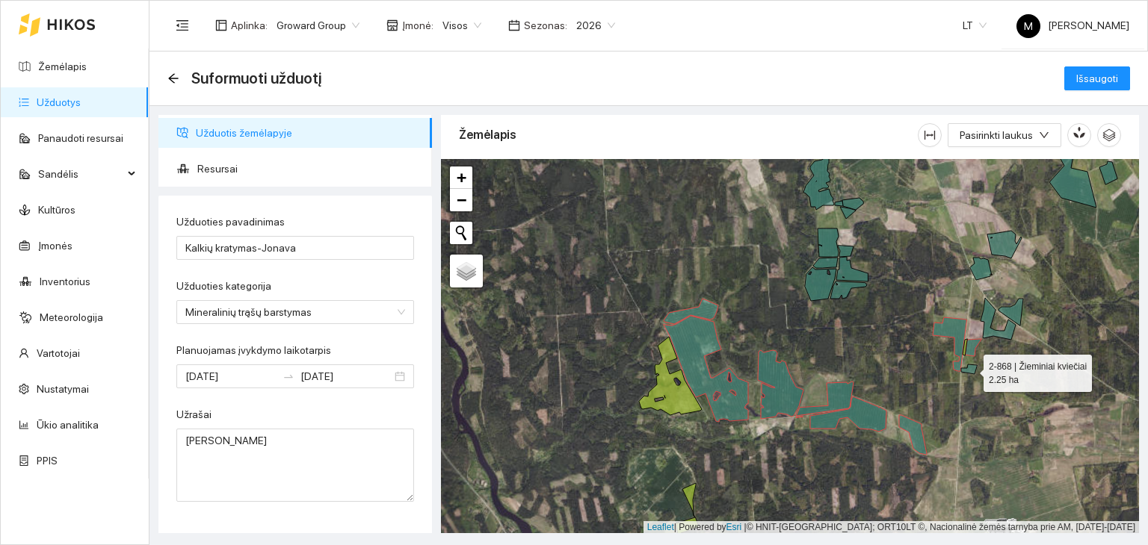
click at [971, 368] on icon at bounding box center [969, 370] width 16 height 10
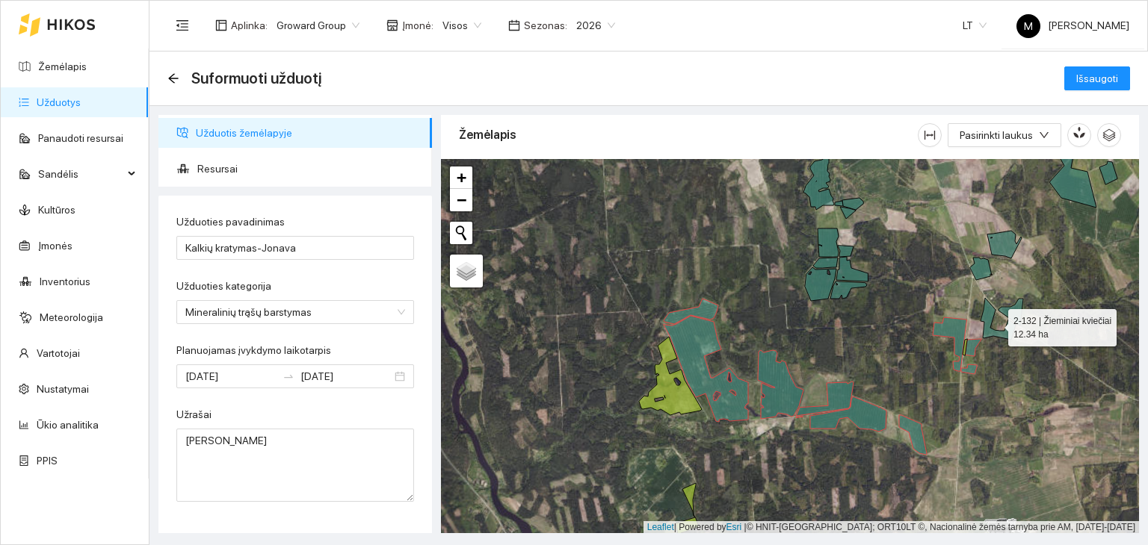
click at [989, 331] on icon at bounding box center [997, 319] width 35 height 42
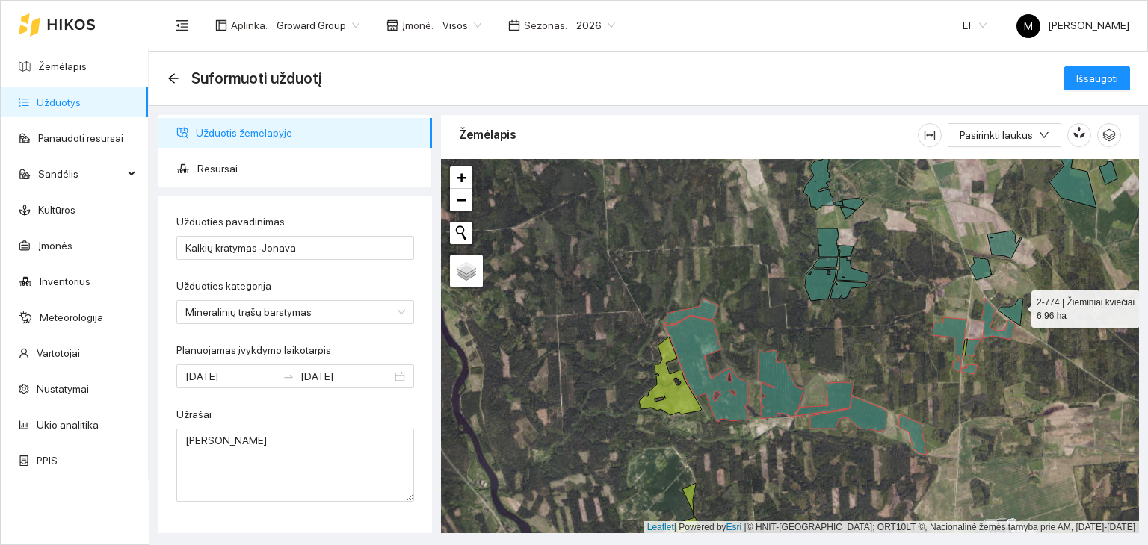
click at [1018, 305] on icon at bounding box center [1010, 312] width 25 height 27
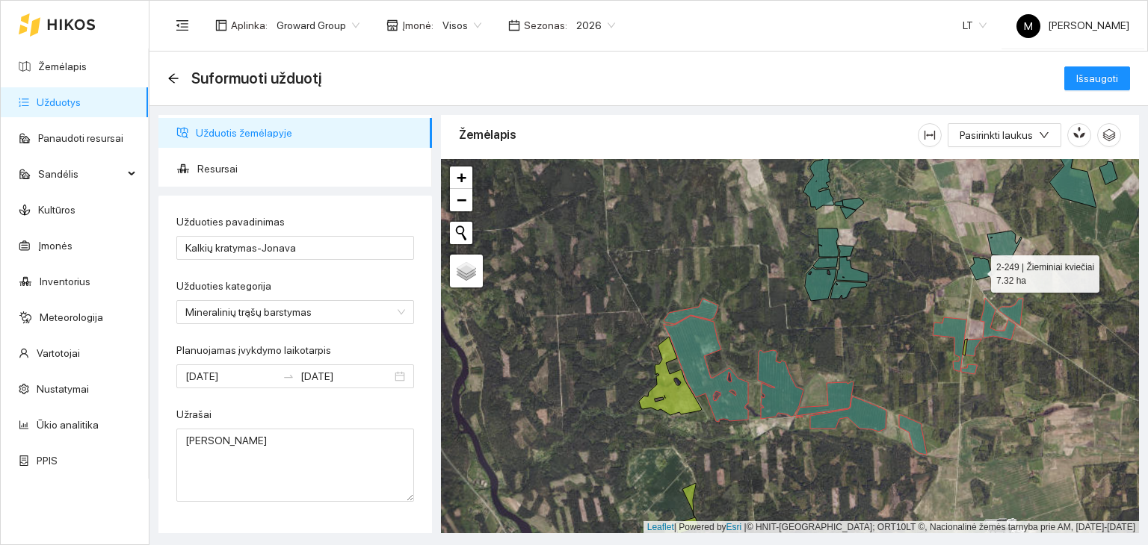
click at [977, 270] on icon at bounding box center [981, 269] width 22 height 22
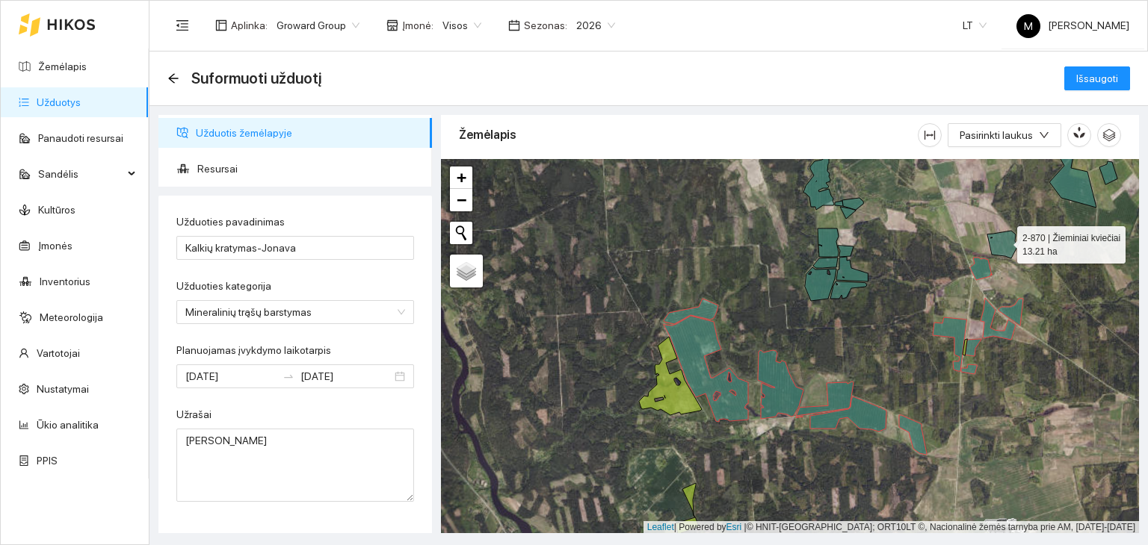
click at [1003, 241] on icon at bounding box center [1004, 245] width 34 height 28
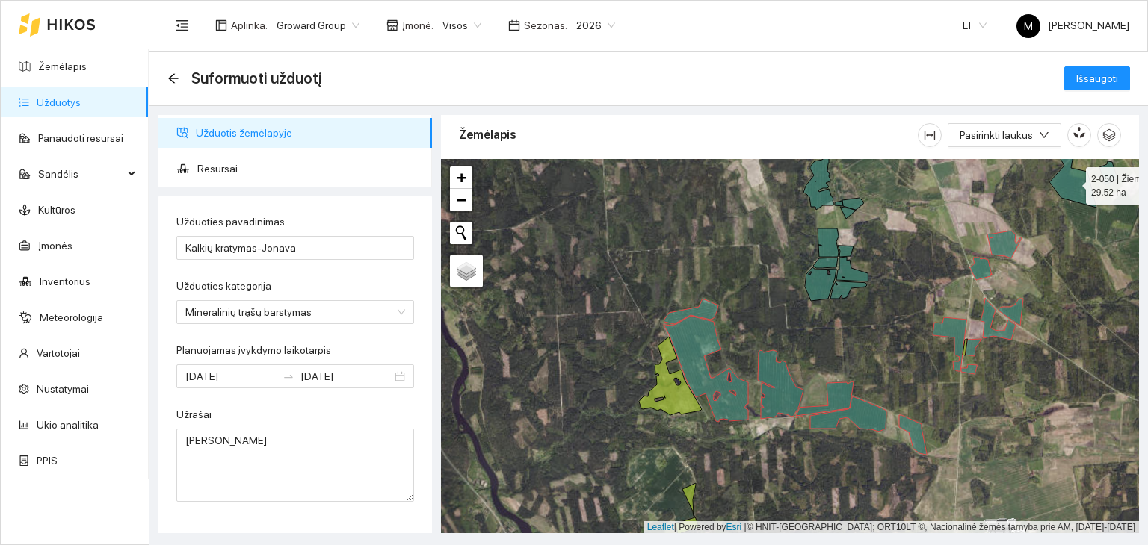
click at [1067, 187] on icon at bounding box center [1073, 178] width 46 height 58
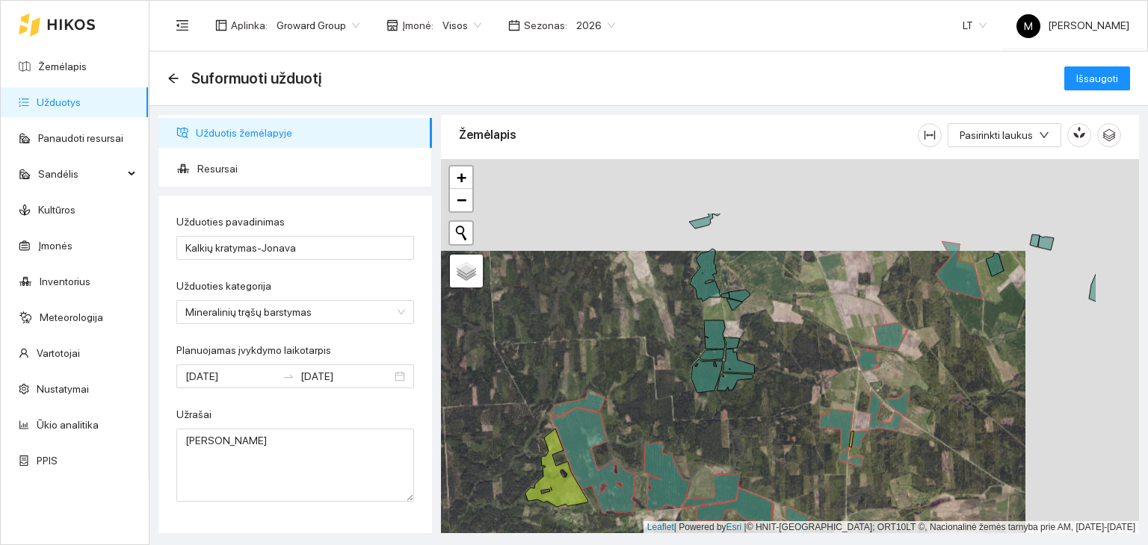
drag, startPoint x: 1016, startPoint y: 188, endPoint x: 873, endPoint y: 295, distance: 178.9
click at [874, 294] on div at bounding box center [790, 346] width 698 height 375
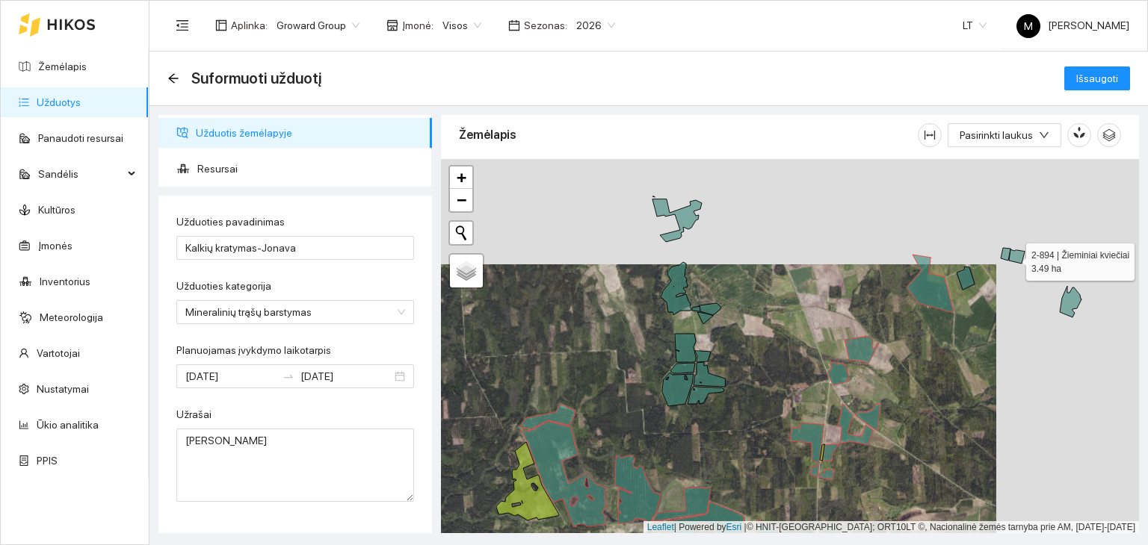
click at [1012, 258] on icon at bounding box center [1017, 257] width 16 height 14
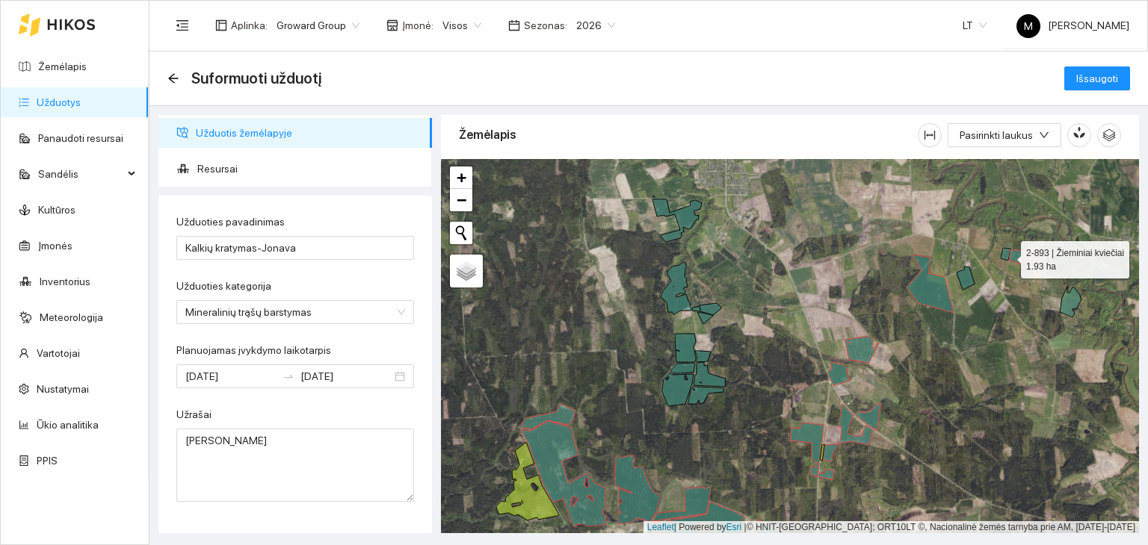
click at [1007, 255] on icon at bounding box center [1005, 254] width 10 height 13
click at [1068, 303] on icon at bounding box center [1070, 301] width 22 height 31
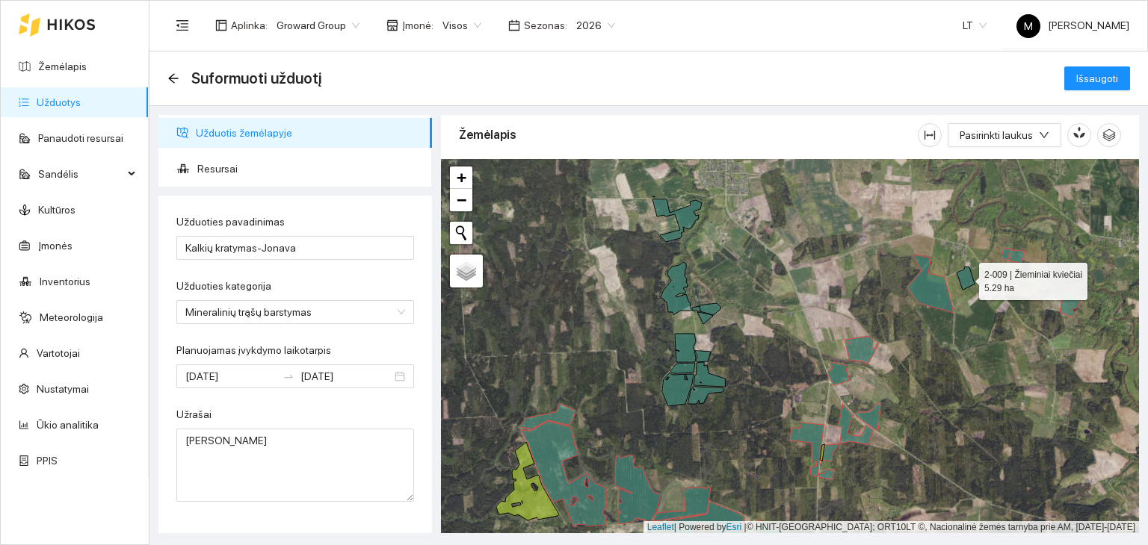
click at [967, 279] on icon at bounding box center [965, 278] width 18 height 23
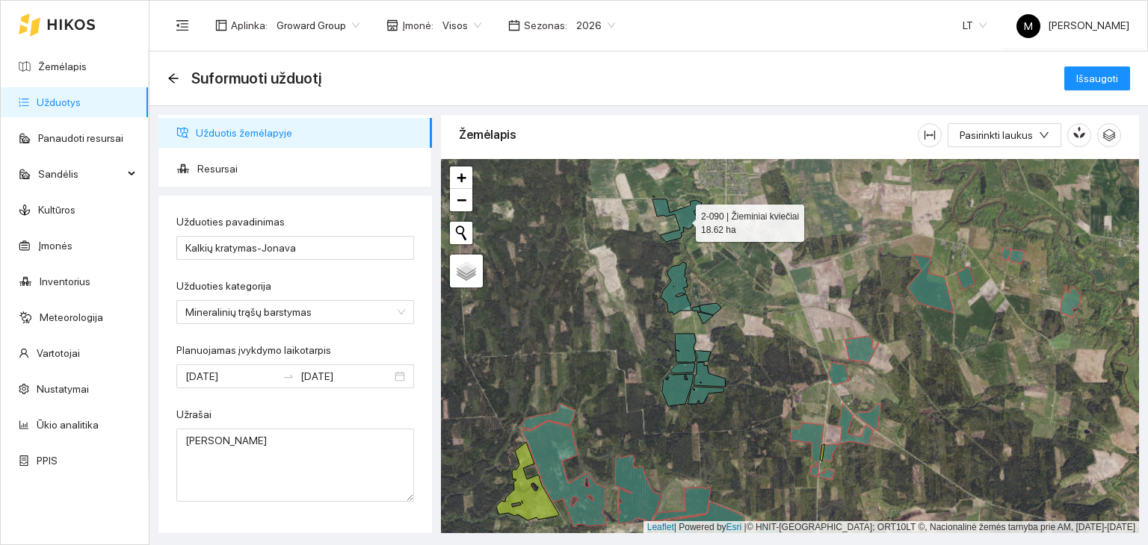
click at [682, 219] on icon at bounding box center [676, 220] width 49 height 43
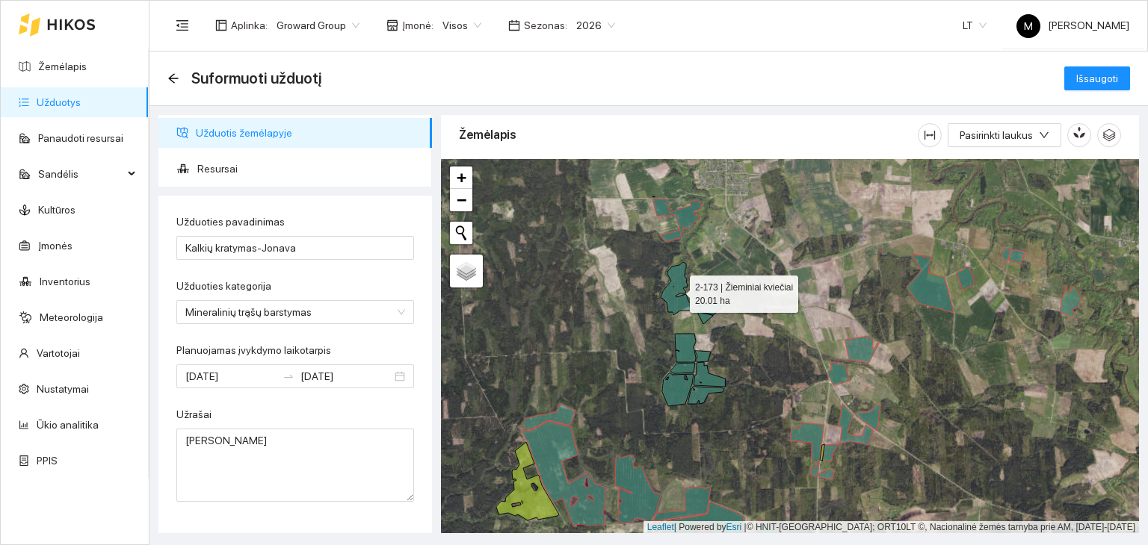
drag, startPoint x: 675, startPoint y: 297, endPoint x: 684, endPoint y: 305, distance: 11.6
click at [675, 296] on icon at bounding box center [675, 288] width 31 height 53
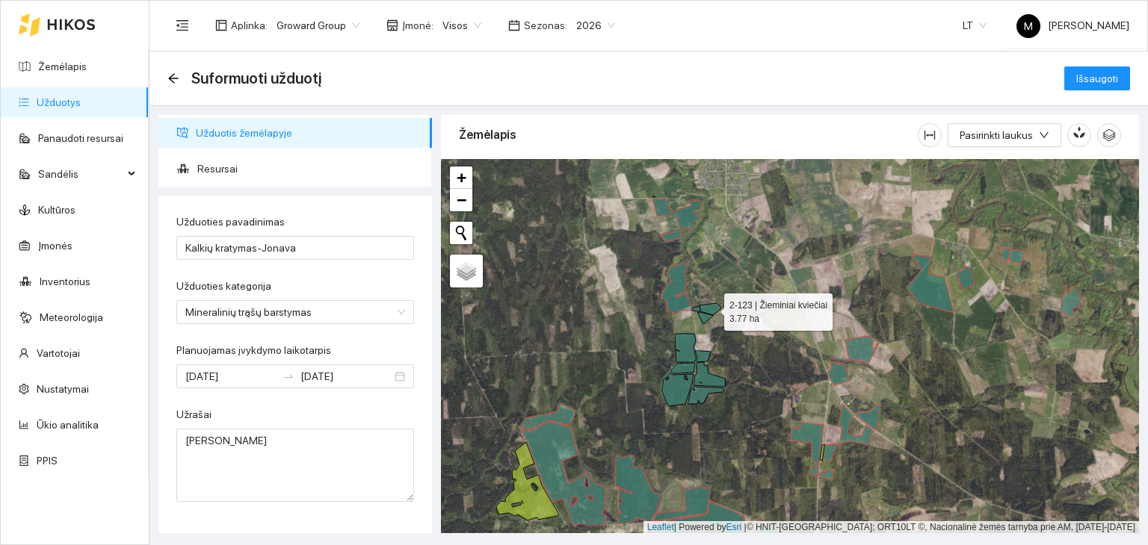
click at [714, 306] on icon at bounding box center [709, 309] width 21 height 12
click at [704, 319] on icon at bounding box center [705, 318] width 16 height 12
click at [696, 306] on icon at bounding box center [696, 308] width 8 height 5
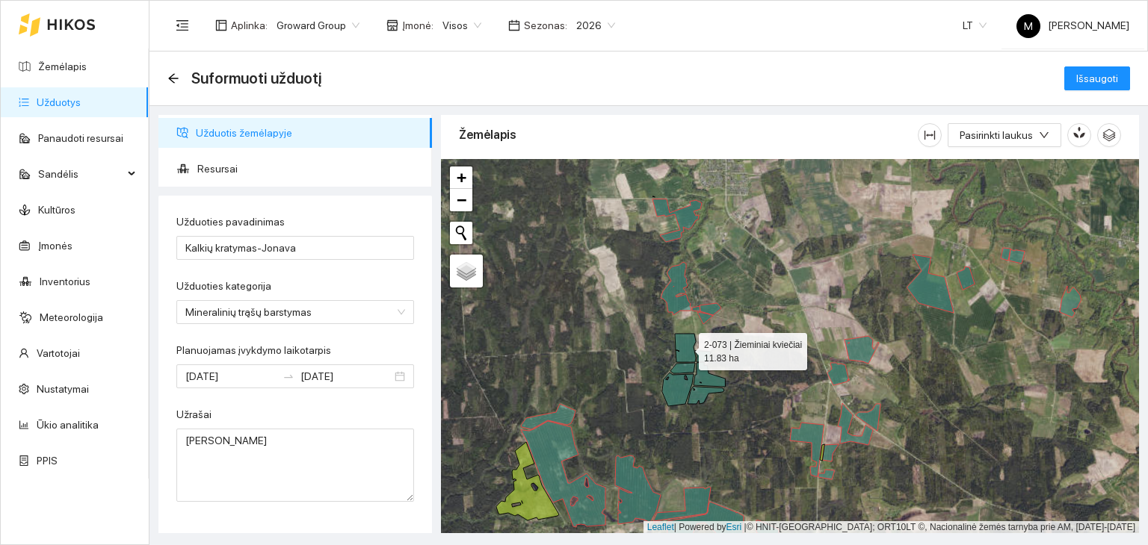
click at [684, 341] on icon at bounding box center [685, 348] width 21 height 28
click at [687, 363] on icon at bounding box center [682, 368] width 25 height 10
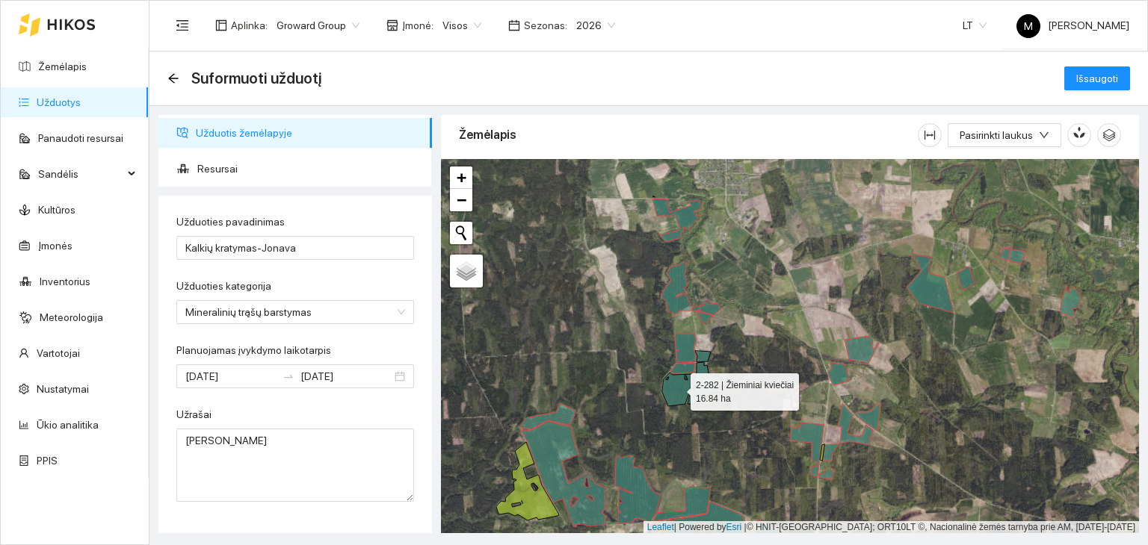
click at [681, 389] on icon at bounding box center [677, 390] width 31 height 34
click at [694, 395] on icon at bounding box center [705, 395] width 37 height 17
drag, startPoint x: 708, startPoint y: 371, endPoint x: 703, endPoint y: 362, distance: 9.7
click at [708, 370] on icon at bounding box center [708, 374] width 31 height 25
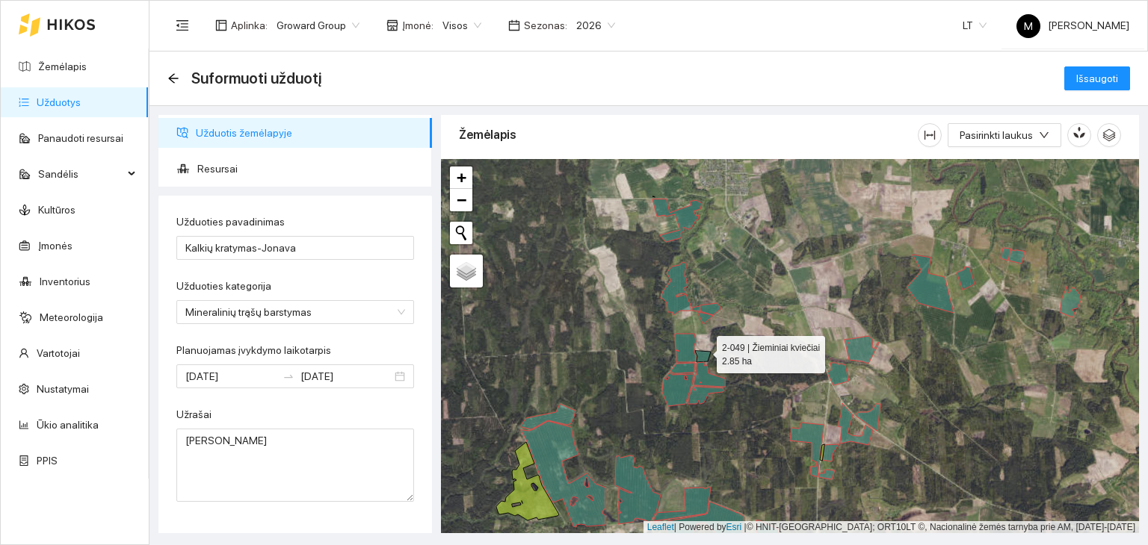
click at [703, 351] on icon at bounding box center [703, 356] width 16 height 11
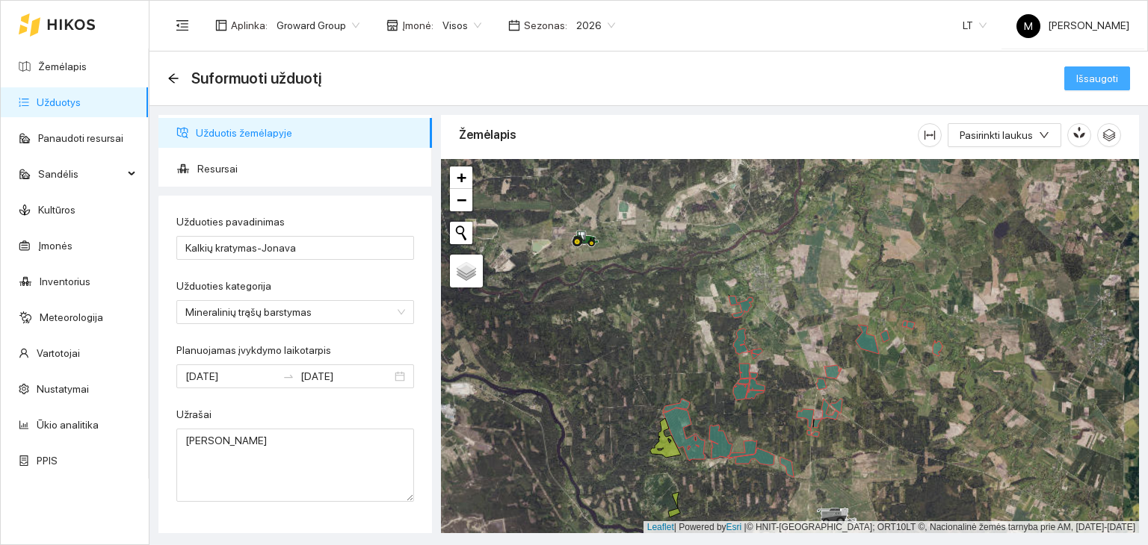
click at [1086, 76] on span "Išsaugoti" at bounding box center [1097, 78] width 42 height 16
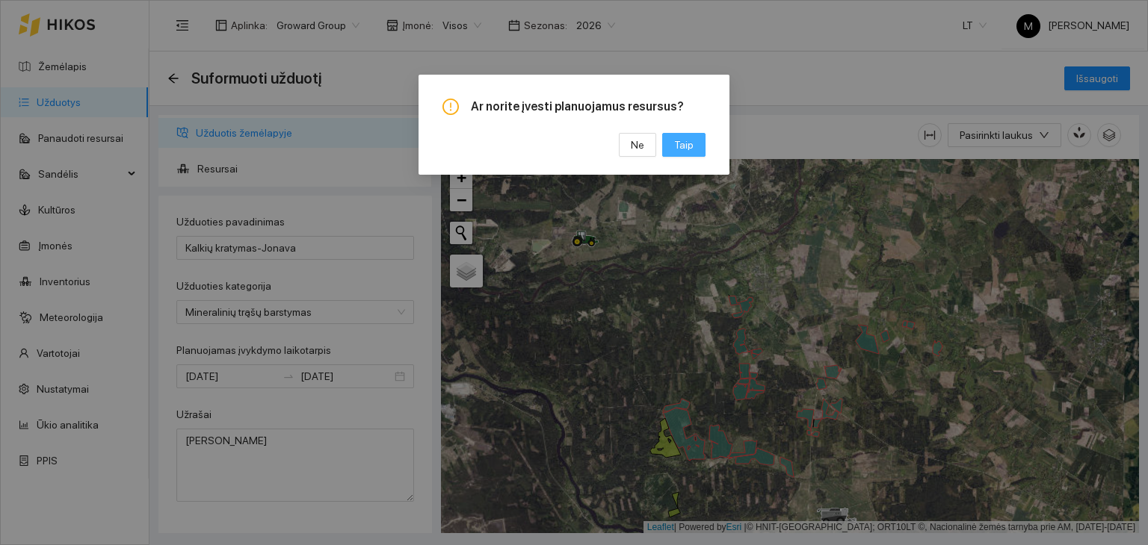
click at [685, 150] on span "Taip" at bounding box center [683, 145] width 19 height 16
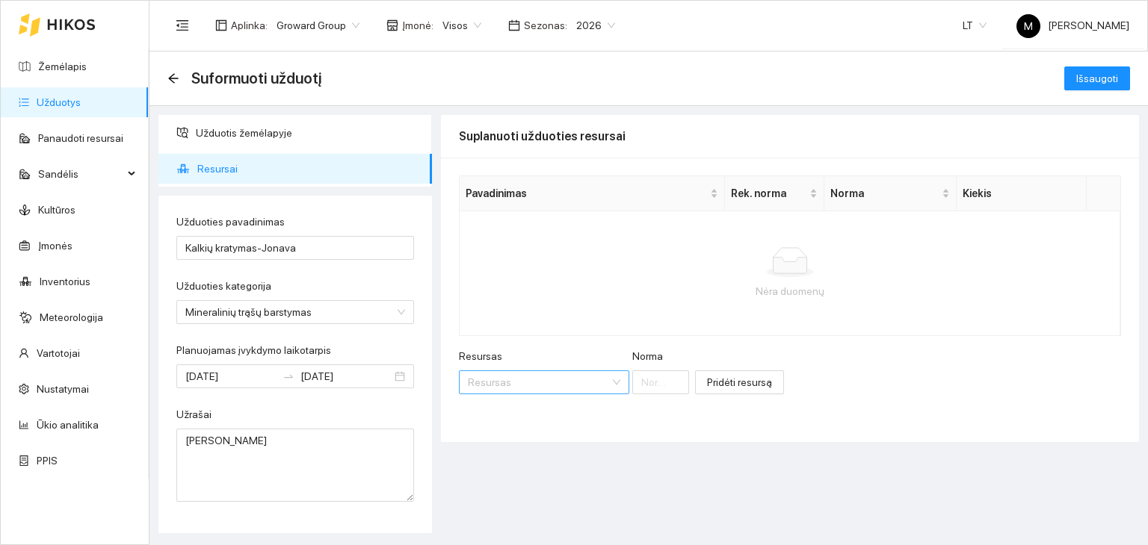
click at [504, 375] on input "Resursas" at bounding box center [539, 382] width 142 height 22
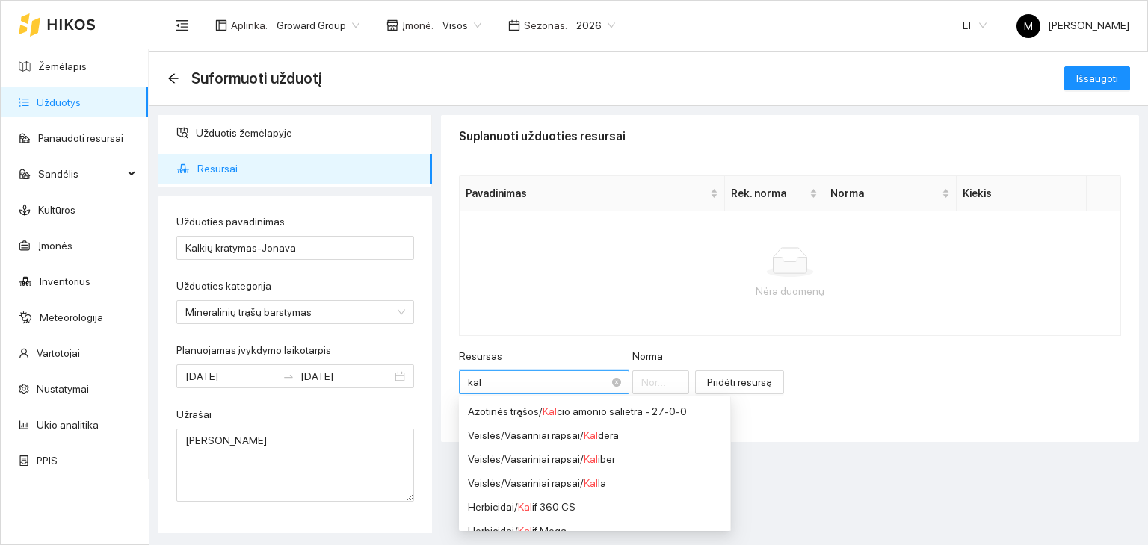
type input "kalk"
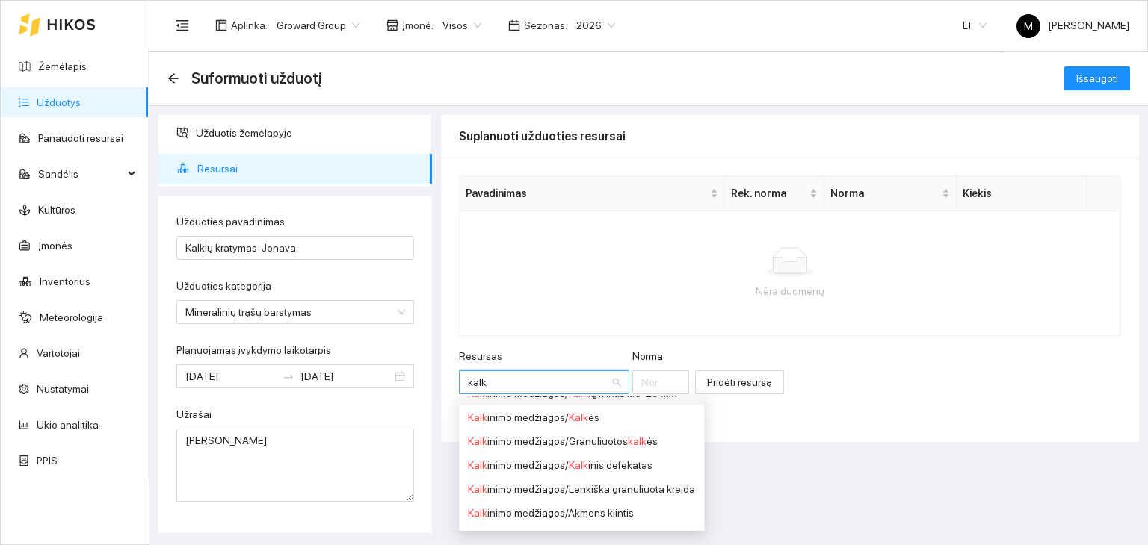
scroll to position [63, 0]
click at [538, 398] on div "Kalk inimo medžiagos / Kalk ės" at bounding box center [581, 397] width 227 height 16
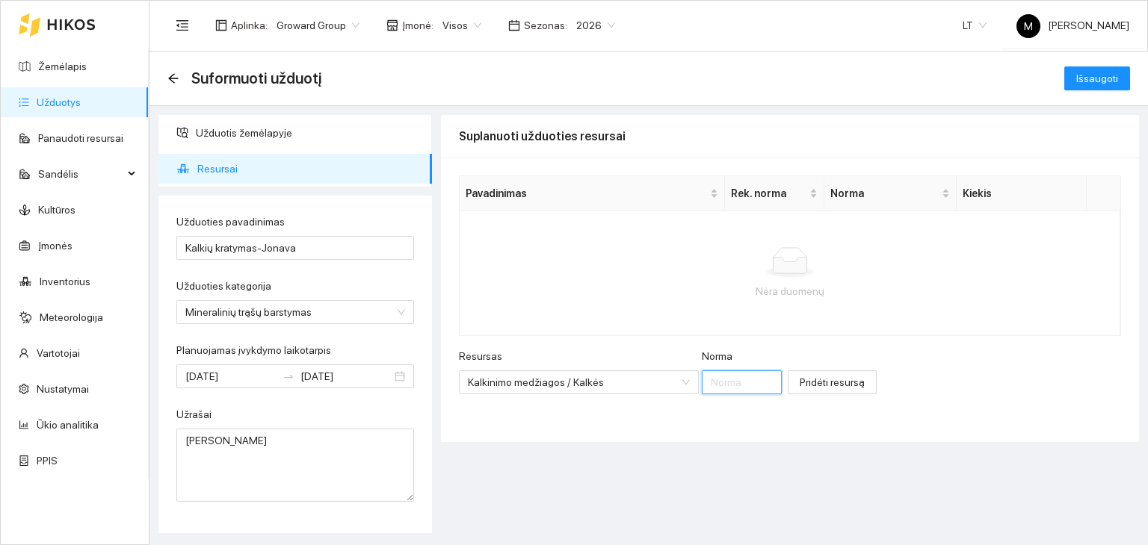
click at [702, 382] on input "Norma" at bounding box center [742, 383] width 80 height 24
type input "2000"
click at [801, 389] on span "Pridėti resursą" at bounding box center [831, 382] width 65 height 16
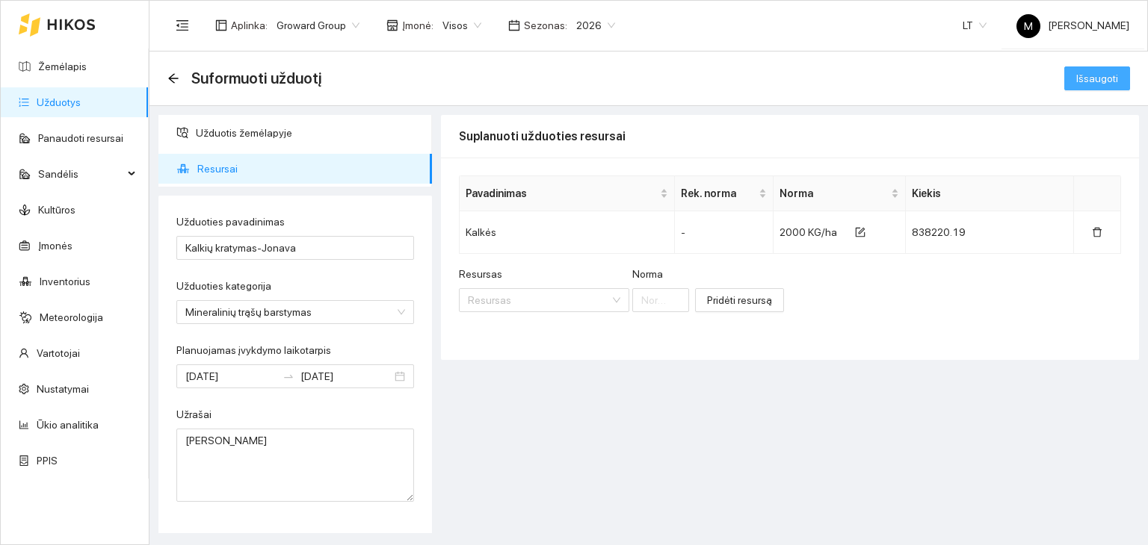
click at [1077, 71] on button "Išsaugoti" at bounding box center [1097, 78] width 66 height 24
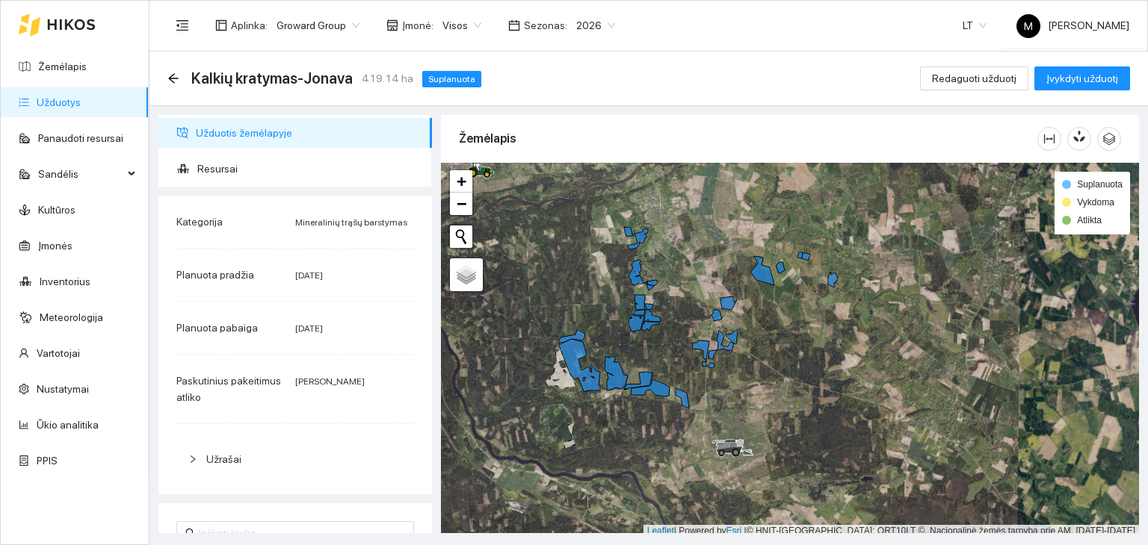
click at [81, 96] on link "Užduotys" at bounding box center [59, 102] width 44 height 12
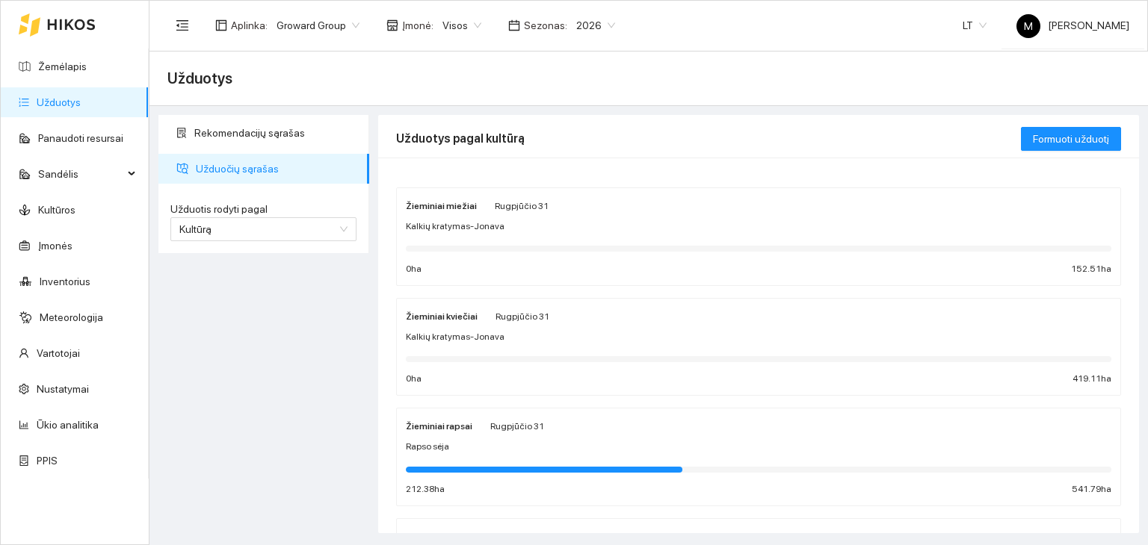
click at [451, 232] on span "Kalkių kratymas-Jonava" at bounding box center [455, 227] width 99 height 14
